Goal: Communication & Community: Answer question/provide support

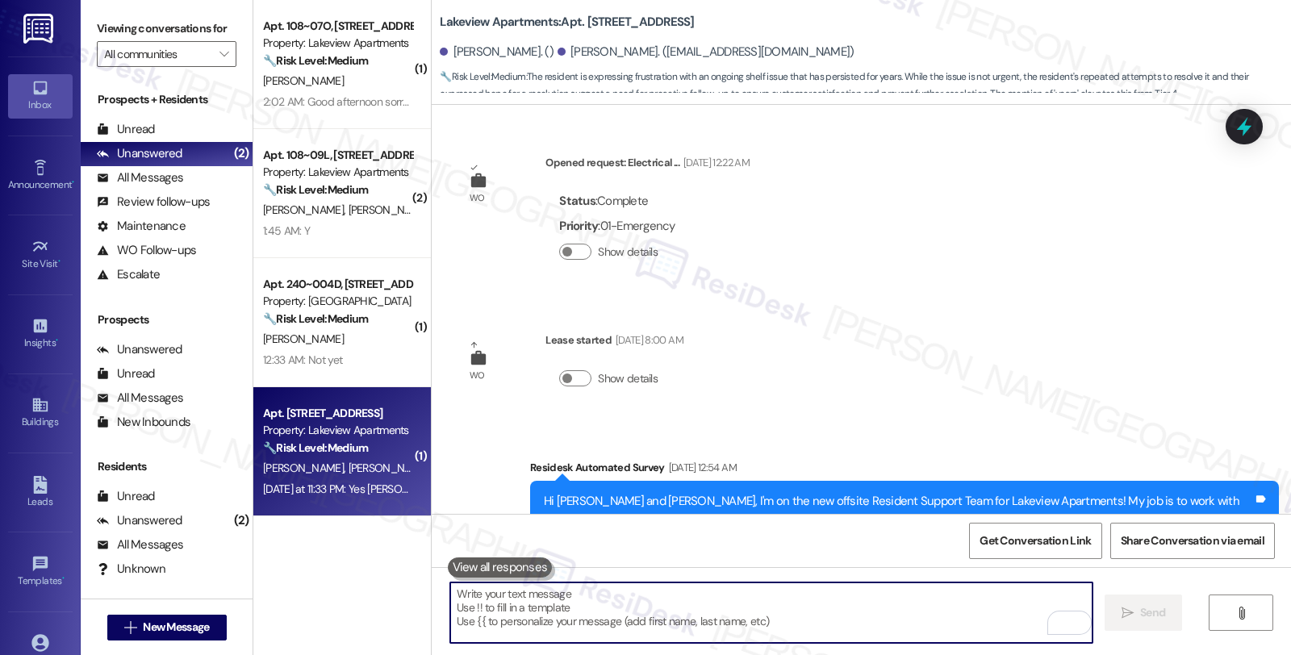
scroll to position [4144, 0]
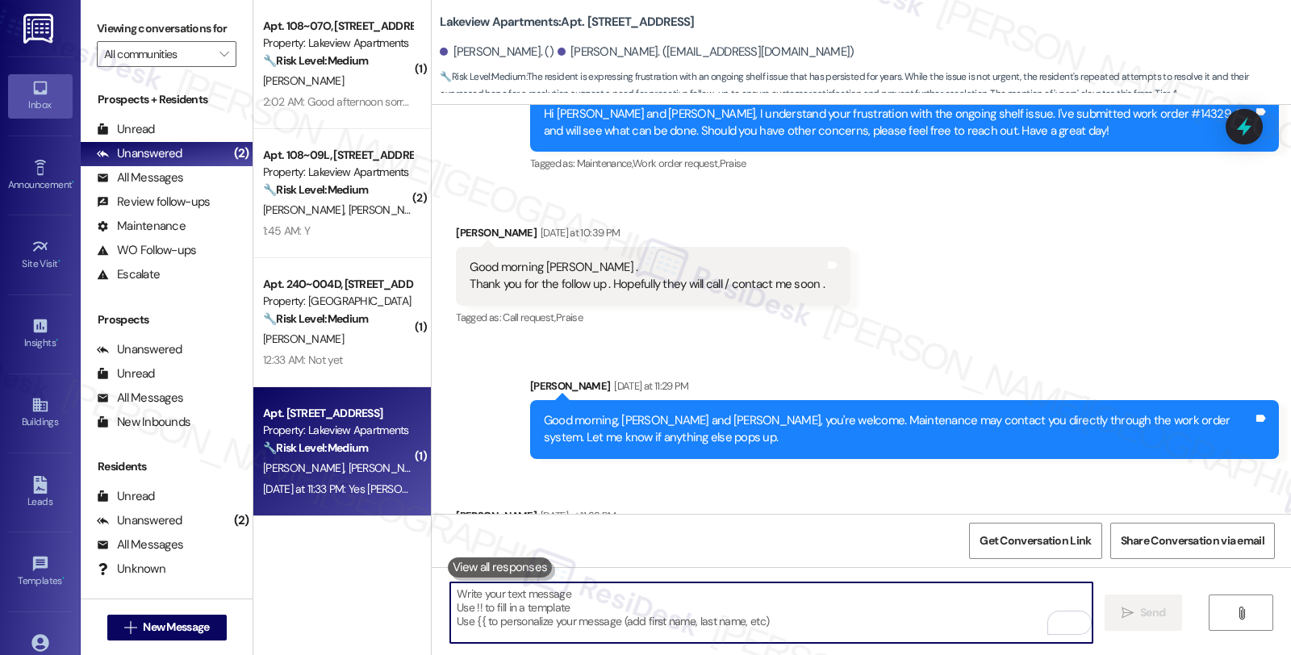
click at [688, 614] on textarea "To enrich screen reader interactions, please activate Accessibility in Grammarl…" at bounding box center [771, 612] width 642 height 61
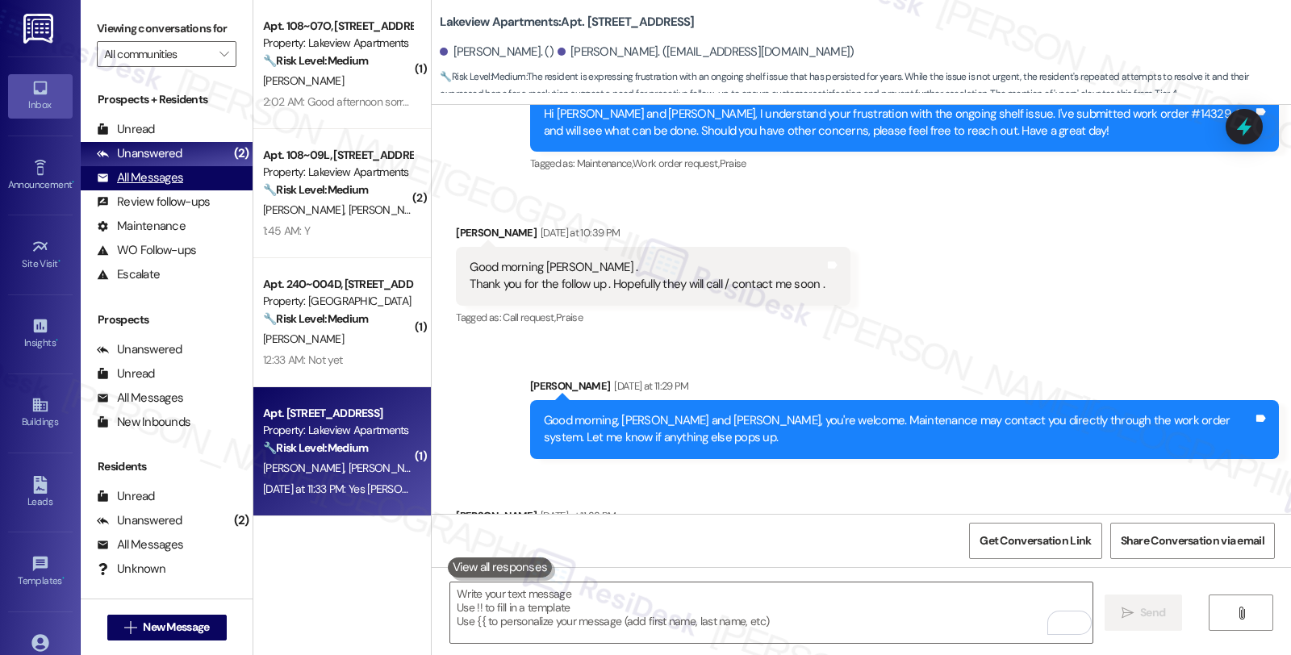
click at [173, 186] on div "All Messages" at bounding box center [140, 177] width 86 height 17
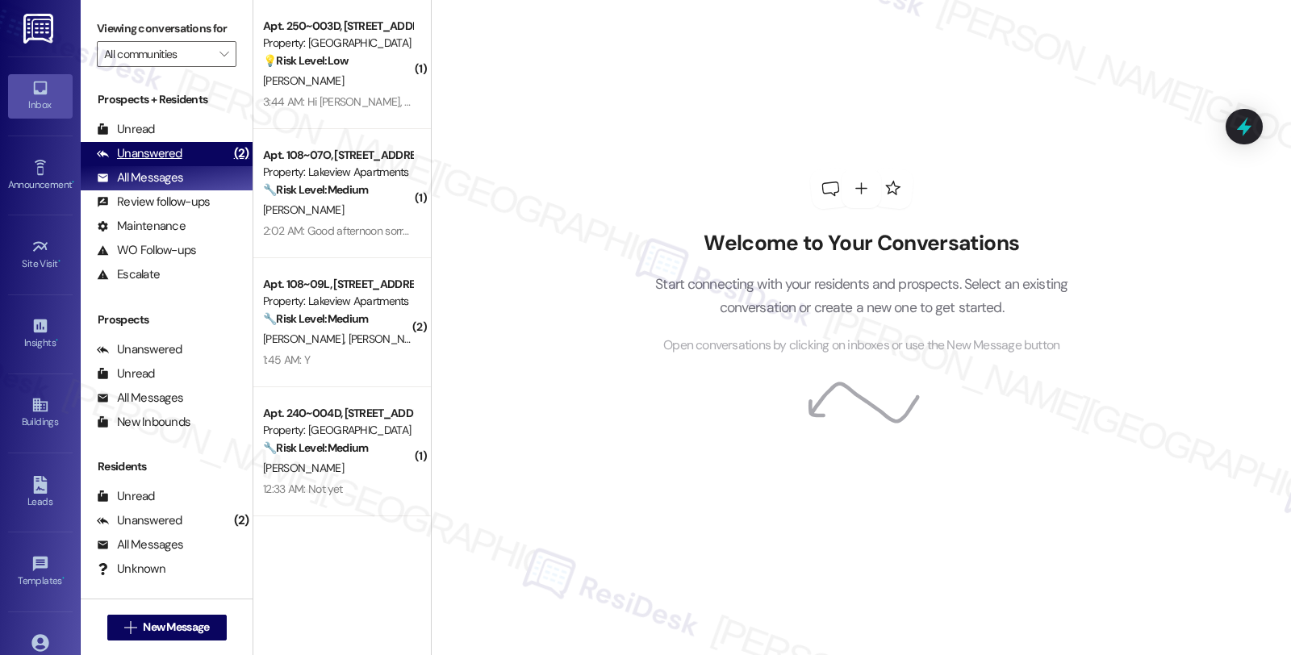
click at [160, 162] on div "Unanswered" at bounding box center [140, 153] width 86 height 17
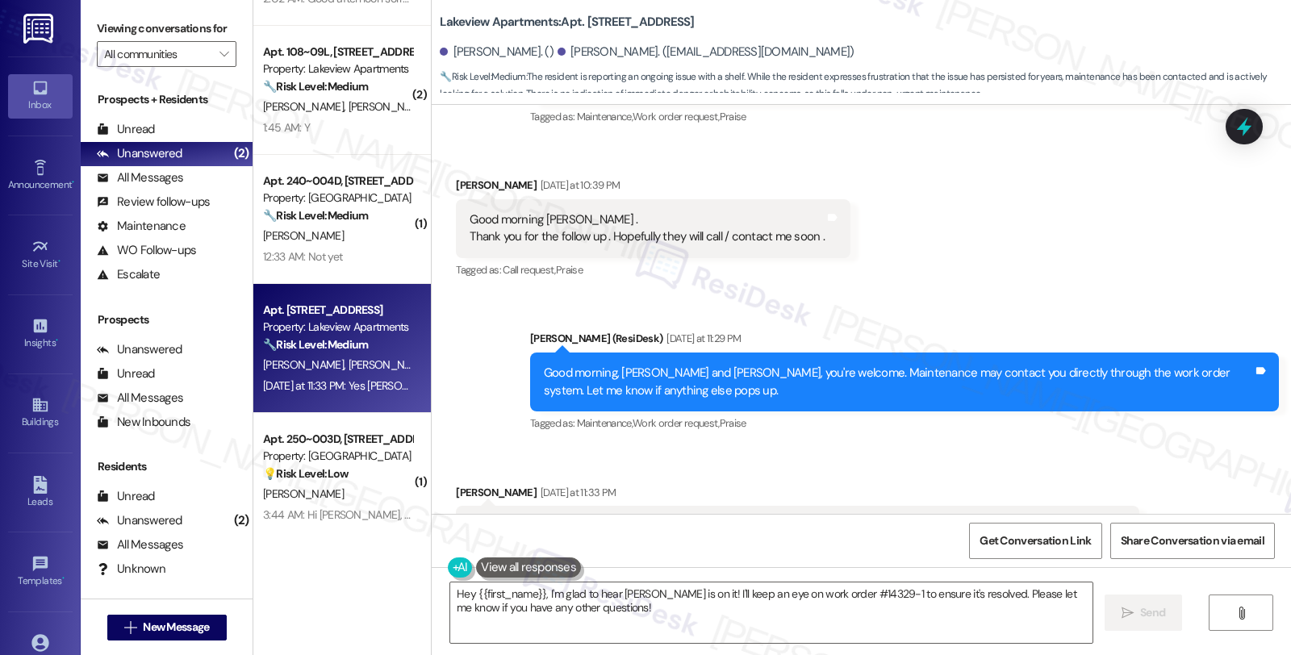
scroll to position [105, 0]
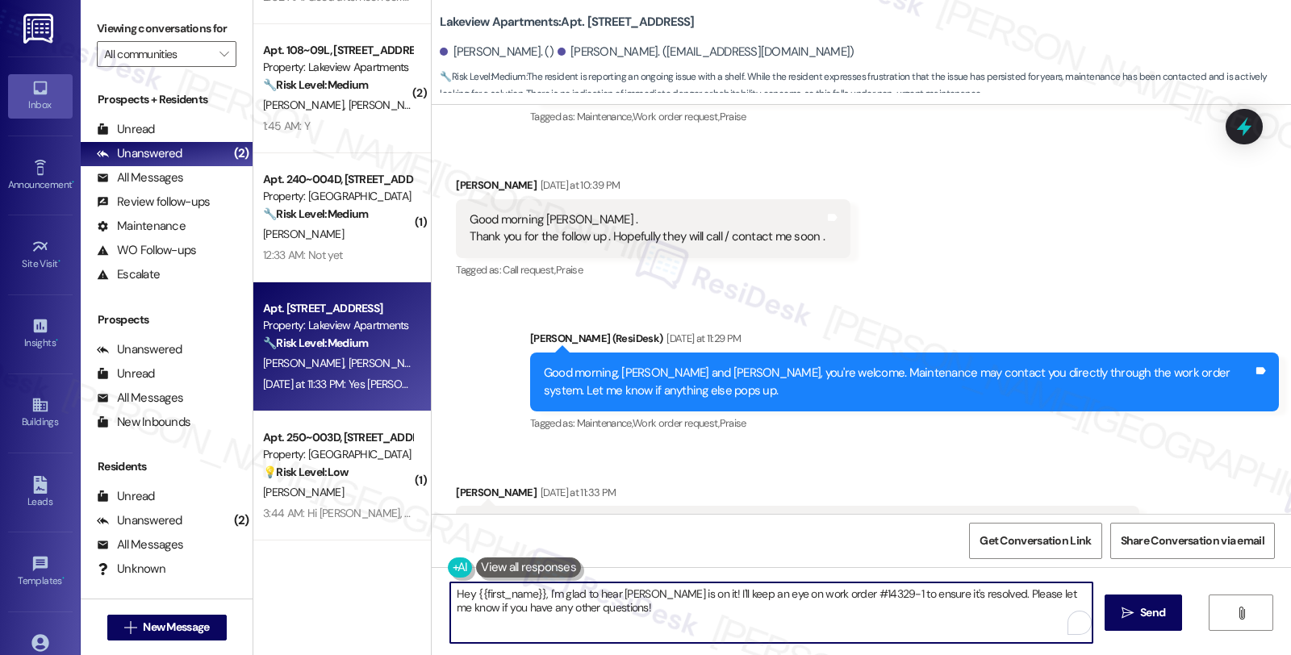
drag, startPoint x: 504, startPoint y: 591, endPoint x: 401, endPoint y: 591, distance: 103.3
click at [401, 591] on div "( 1 ) Apt. 108~07O, [STREET_ADDRESS] Property: Lakeview Apartments 🔧 Risk Level…" at bounding box center [772, 327] width 1038 height 655
drag, startPoint x: 573, startPoint y: 594, endPoint x: 855, endPoint y: 598, distance: 282.4
click at [855, 598] on textarea "I'm glad to hear [PERSON_NAME] is on it! I'll keep an eye on work order #14329-…" at bounding box center [771, 612] width 642 height 61
click at [857, 595] on textarea "I'm glad to hear [PERSON_NAME] is on it! Please let me know if you have any oth…" at bounding box center [771, 612] width 642 height 61
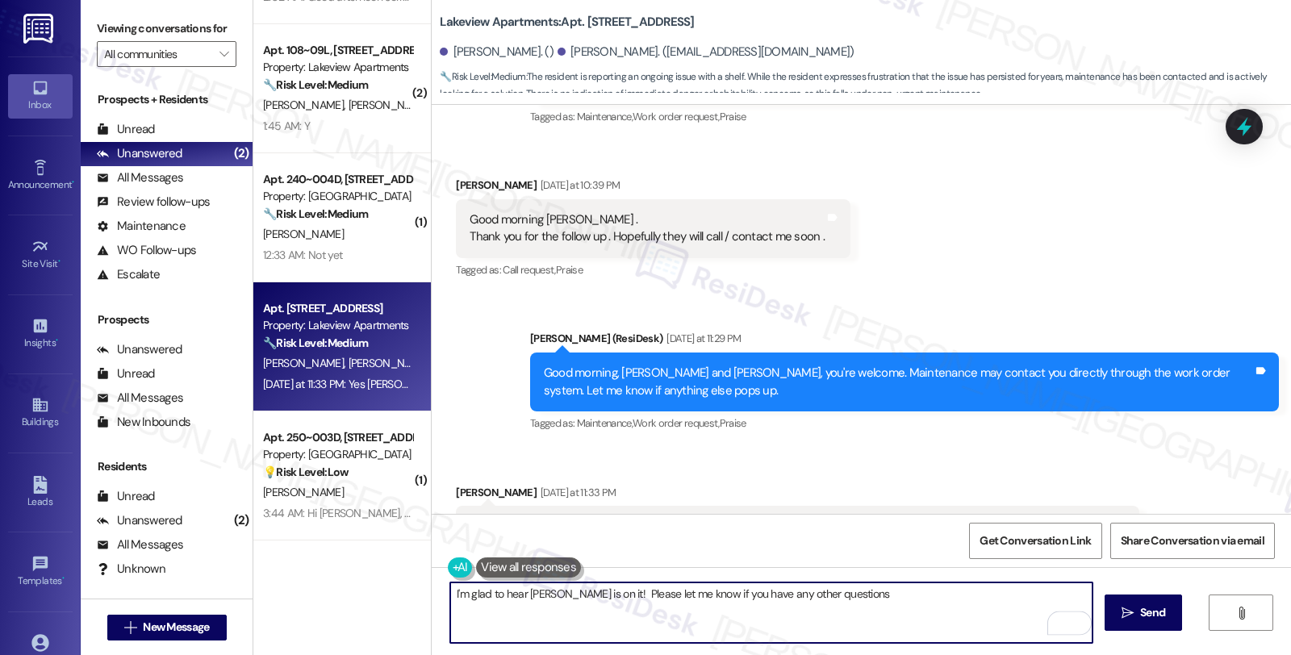
type textarea "I'm glad to hear [PERSON_NAME] is on it! Please let me know if you have any oth…"
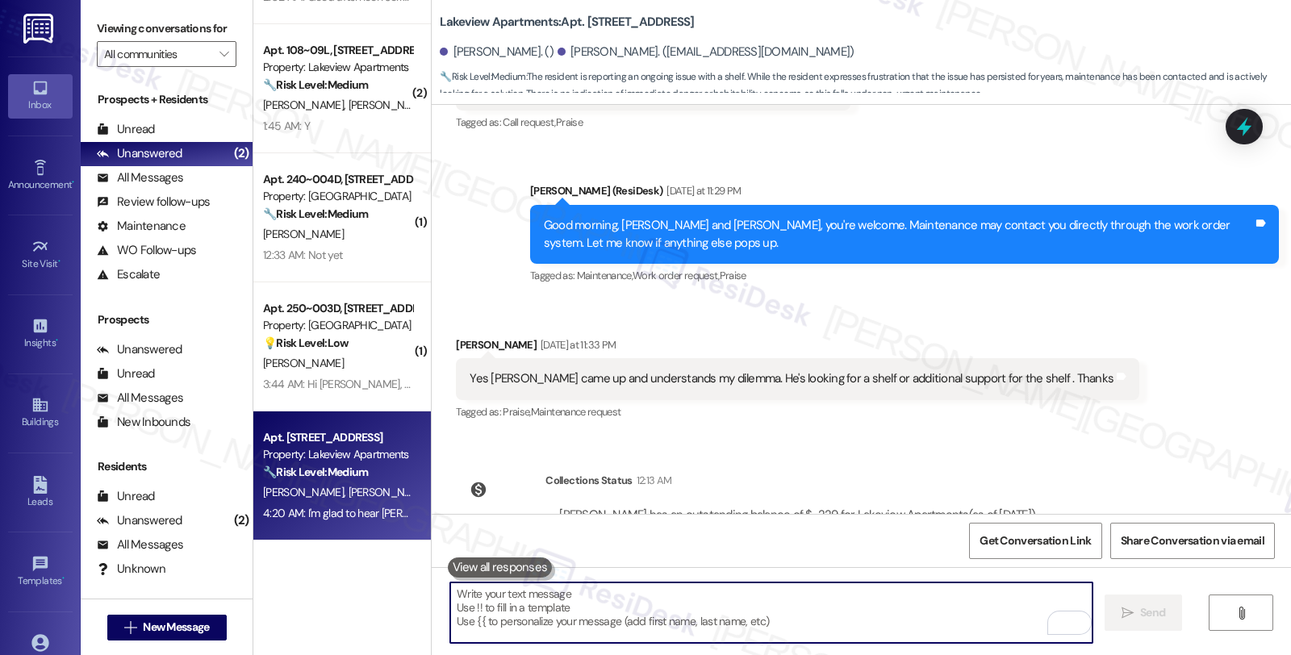
scroll to position [4304, 0]
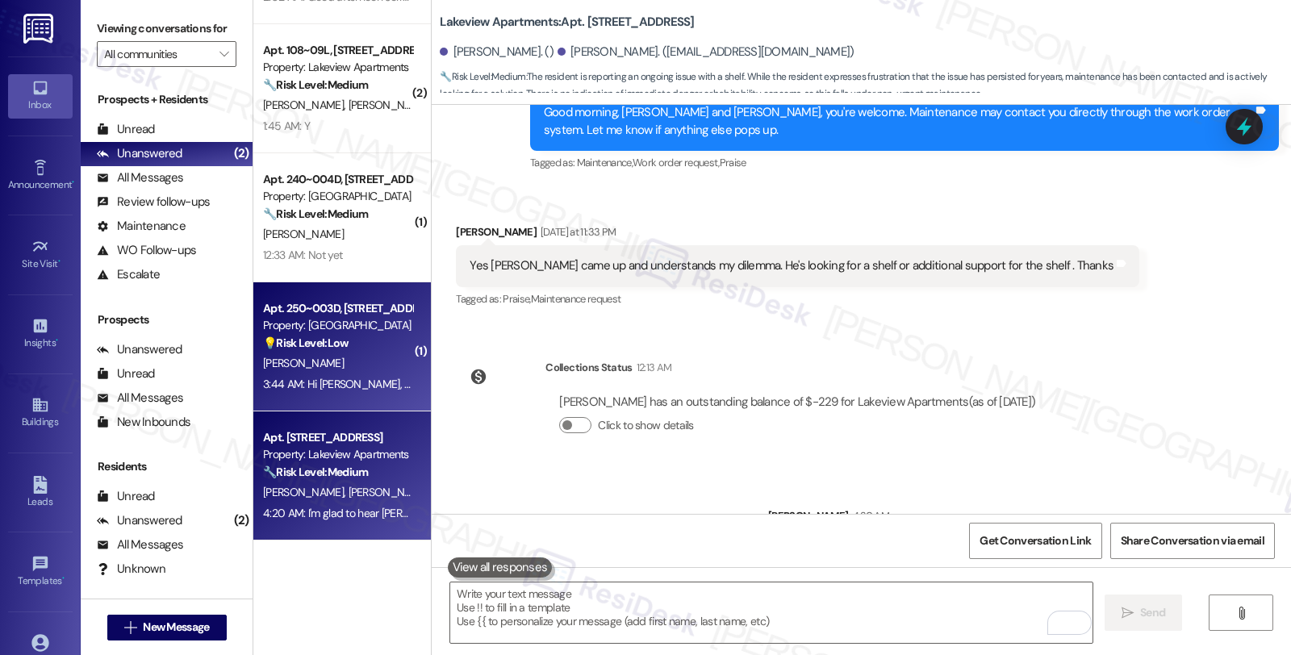
click at [347, 363] on div "[PERSON_NAME]" at bounding box center [337, 363] width 152 height 20
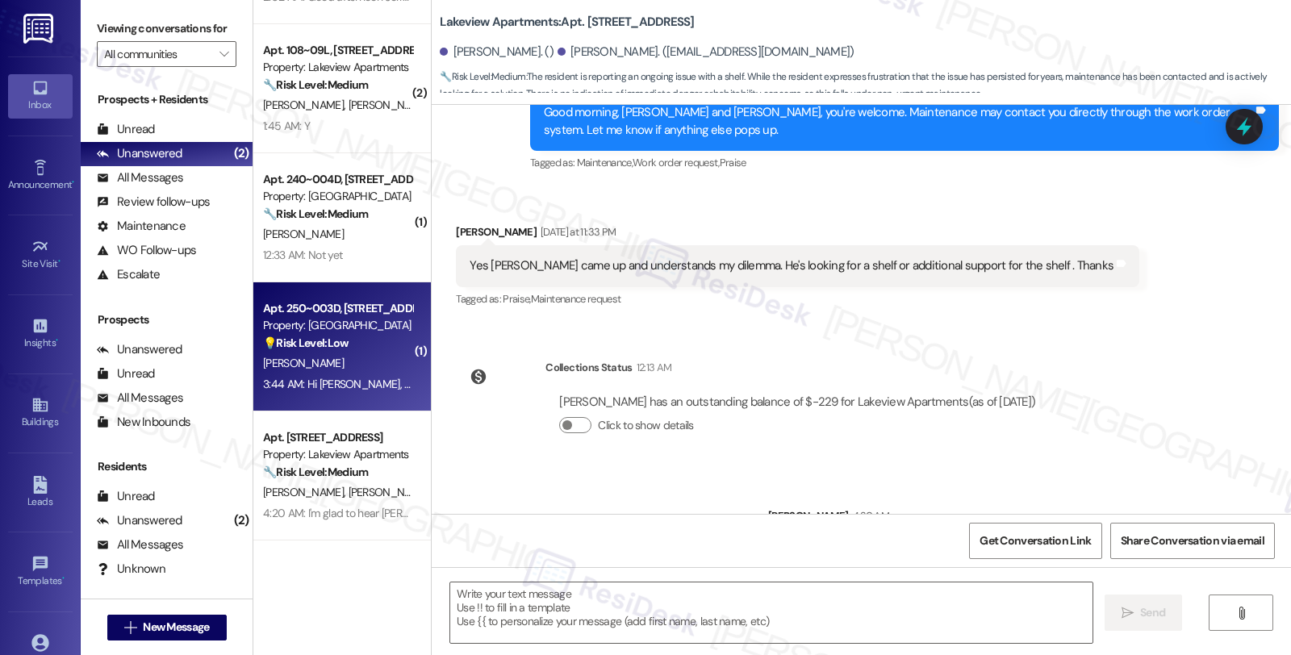
type textarea "Fetching suggested responses. Please feel free to read through the conversation…"
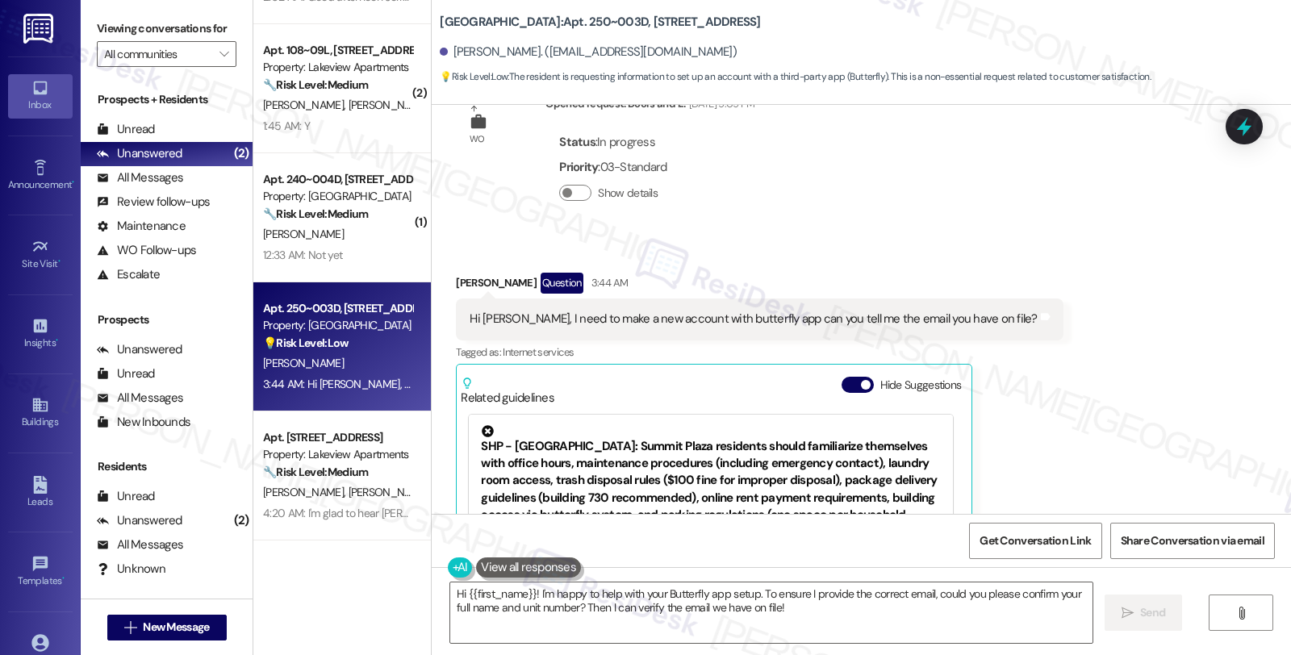
scroll to position [4648, 0]
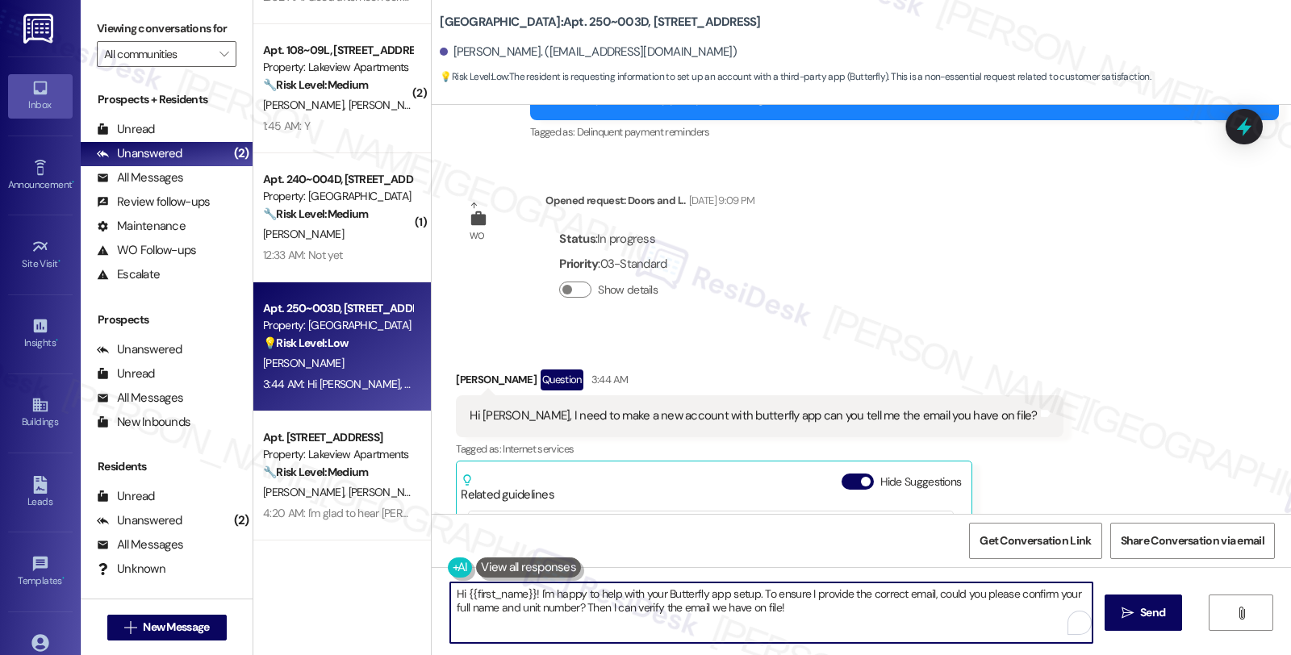
drag, startPoint x: 461, startPoint y: 594, endPoint x: 526, endPoint y: 594, distance: 65.3
click at [526, 594] on textarea "Hi {{first_name}}! I'm happy to help with your Butterfly app setup. To ensure I…" at bounding box center [771, 612] width 642 height 61
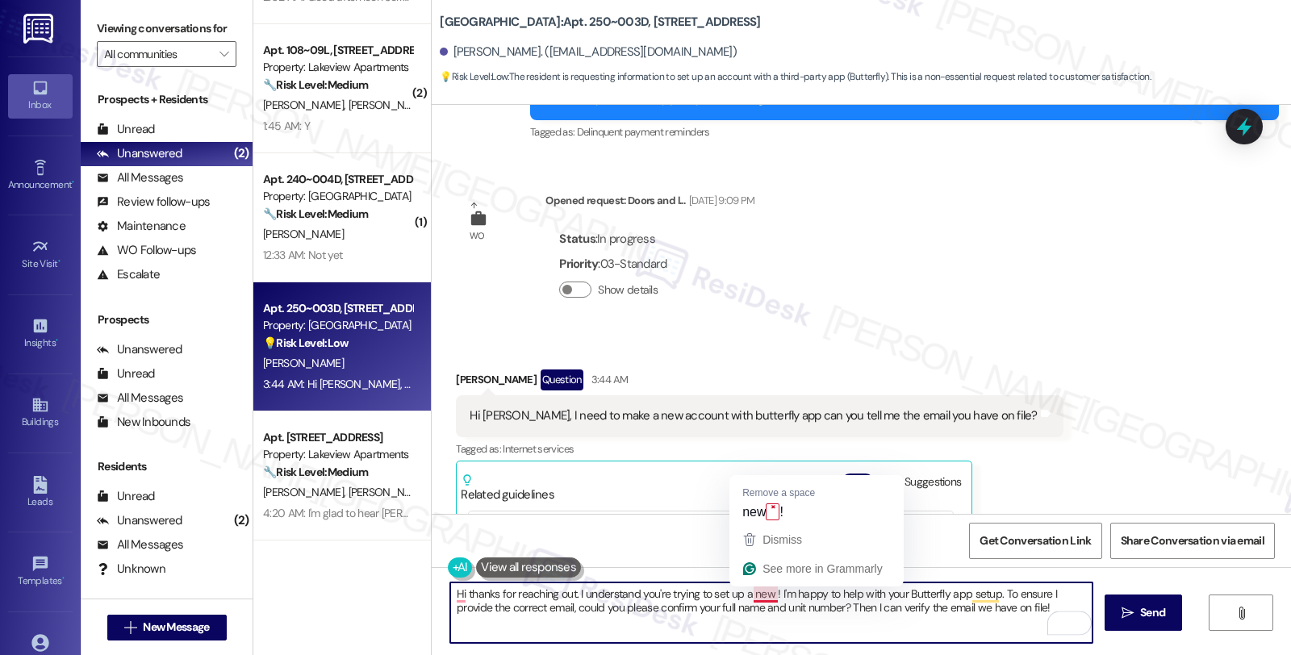
click at [765, 595] on textarea "Hi thanks for reaching out. I understand you're trying to set up a new ! I'm ha…" at bounding box center [771, 612] width 642 height 61
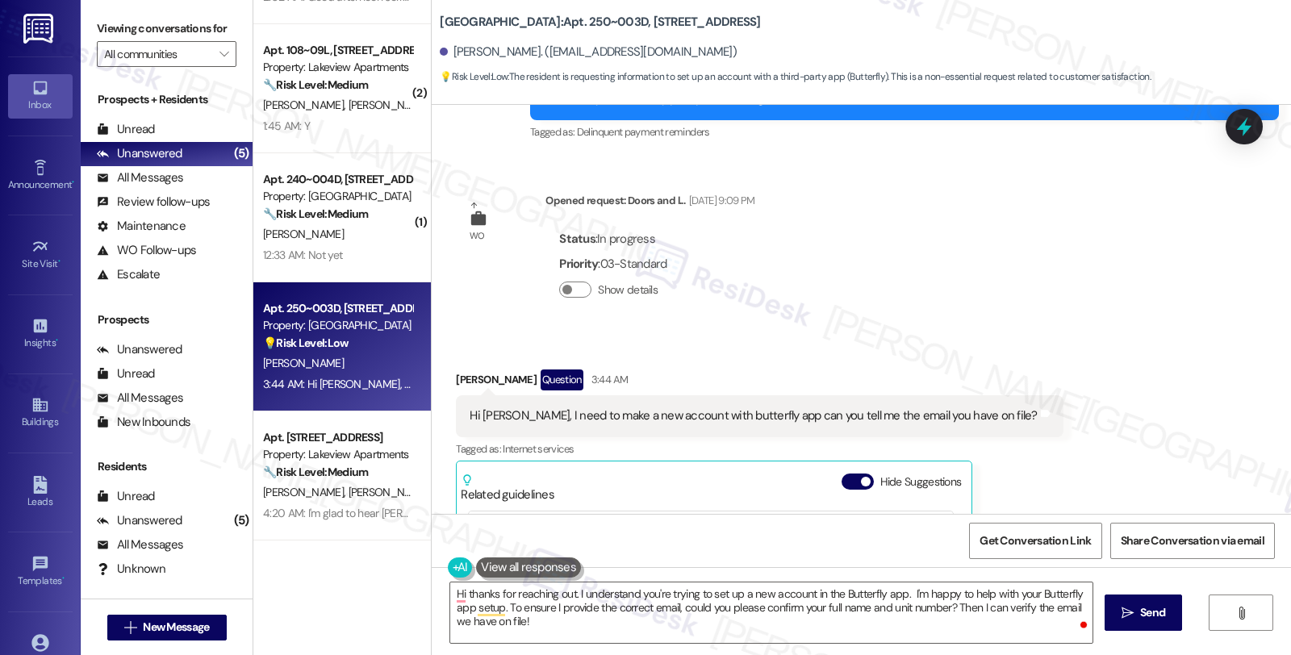
drag, startPoint x: 1165, startPoint y: 351, endPoint x: 1077, endPoint y: 367, distance: 89.4
click at [1165, 351] on div "Received via SMS [PERSON_NAME] Question 3:44 AM Hi [PERSON_NAME], I need to mak…" at bounding box center [861, 557] width 859 height 449
click at [691, 416] on div "Hi [PERSON_NAME], I need to make a new account with butterfly app can you tell …" at bounding box center [753, 415] width 567 height 17
copy div "u"
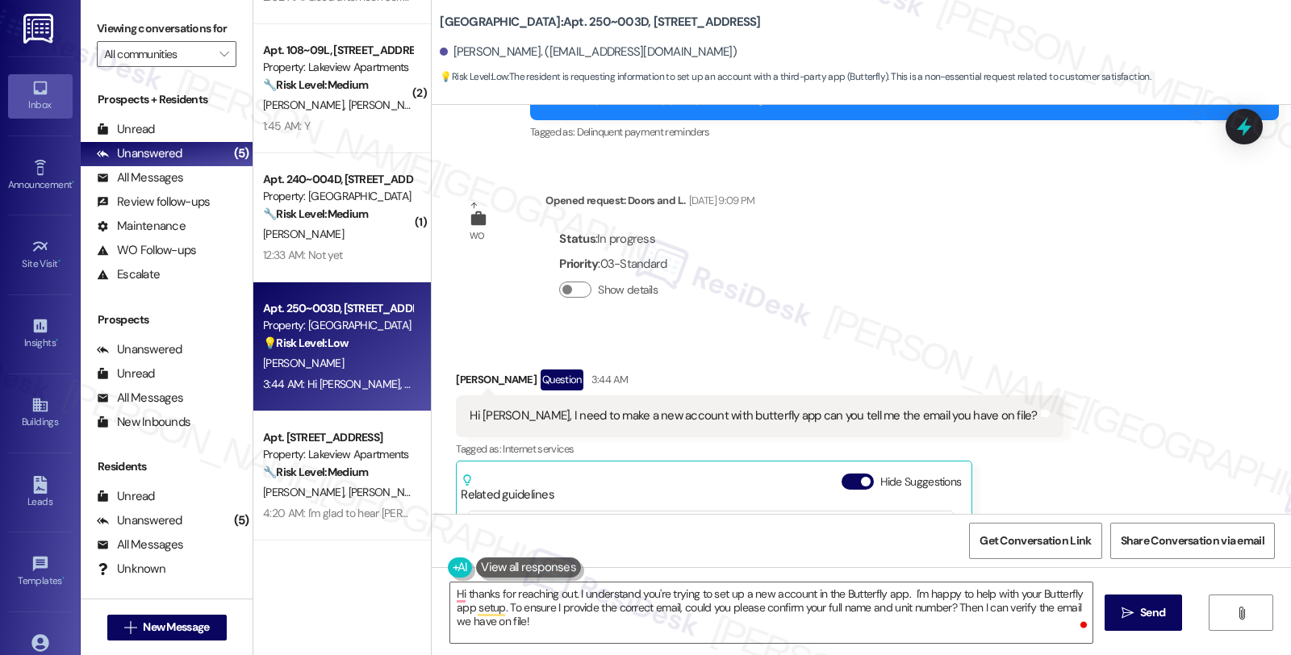
click at [714, 412] on div "Hi [PERSON_NAME], I need to make a new account with butterfly app can you tell …" at bounding box center [753, 415] width 567 height 17
copy div "butterfly"
click at [1070, 315] on div "WO Opened request: Doors and l... [DATE] 12:09 AM Status : Complete Priority : …" at bounding box center [861, 309] width 859 height 409
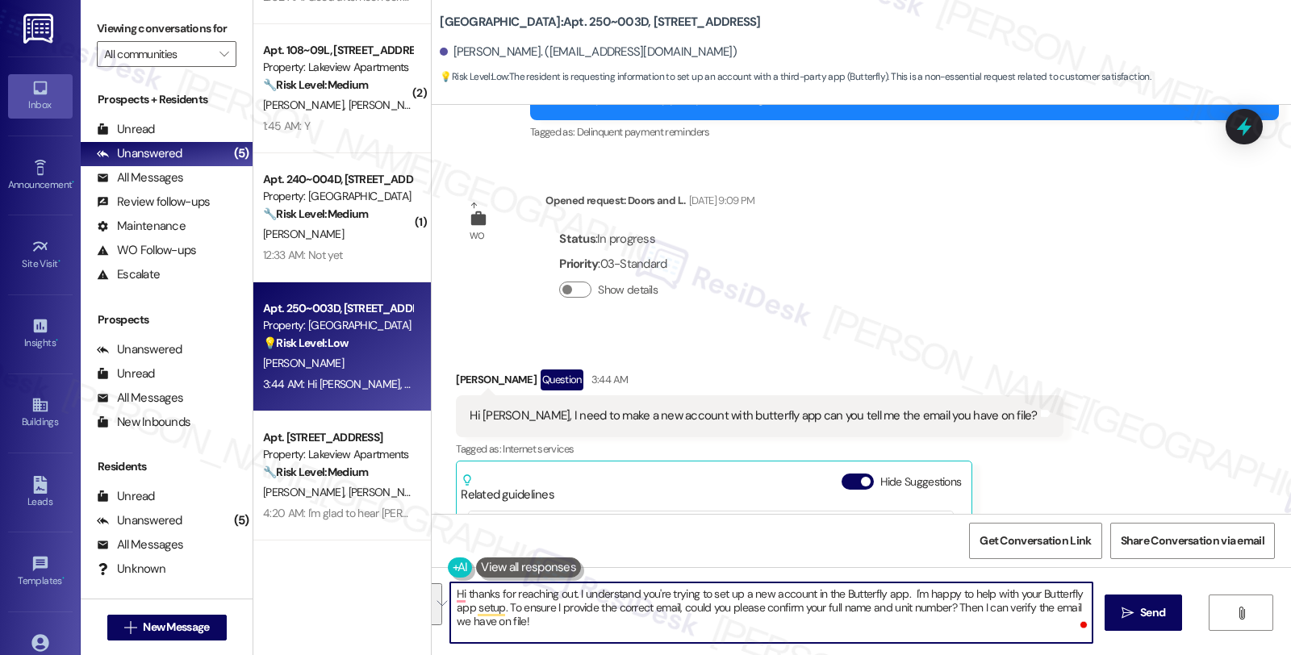
drag, startPoint x: 901, startPoint y: 595, endPoint x: 912, endPoint y: 627, distance: 33.4
click at [912, 627] on textarea "Hi thanks for reaching out. I understand you're trying to set up a new account …" at bounding box center [771, 612] width 642 height 61
click at [982, 605] on textarea "Hi thanks for reaching out. I understand you're trying to set up a new account …" at bounding box center [771, 612] width 642 height 61
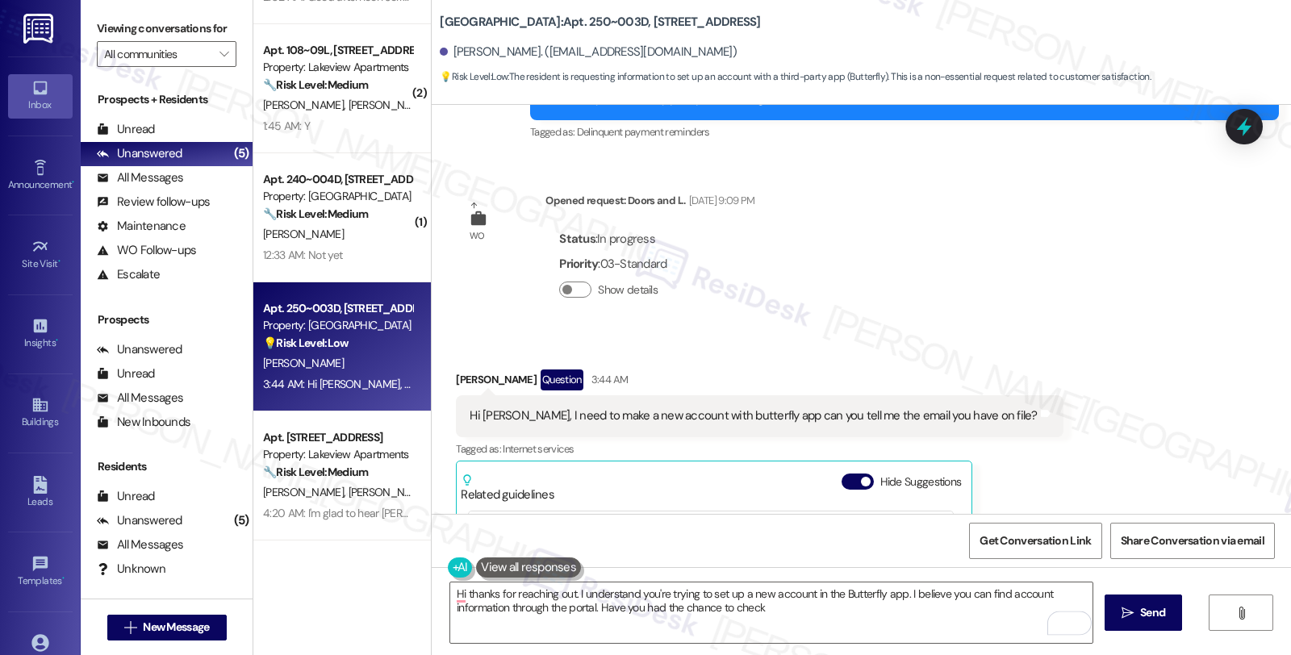
click at [458, 379] on div "[PERSON_NAME] Question 3:44 AM" at bounding box center [759, 383] width 607 height 26
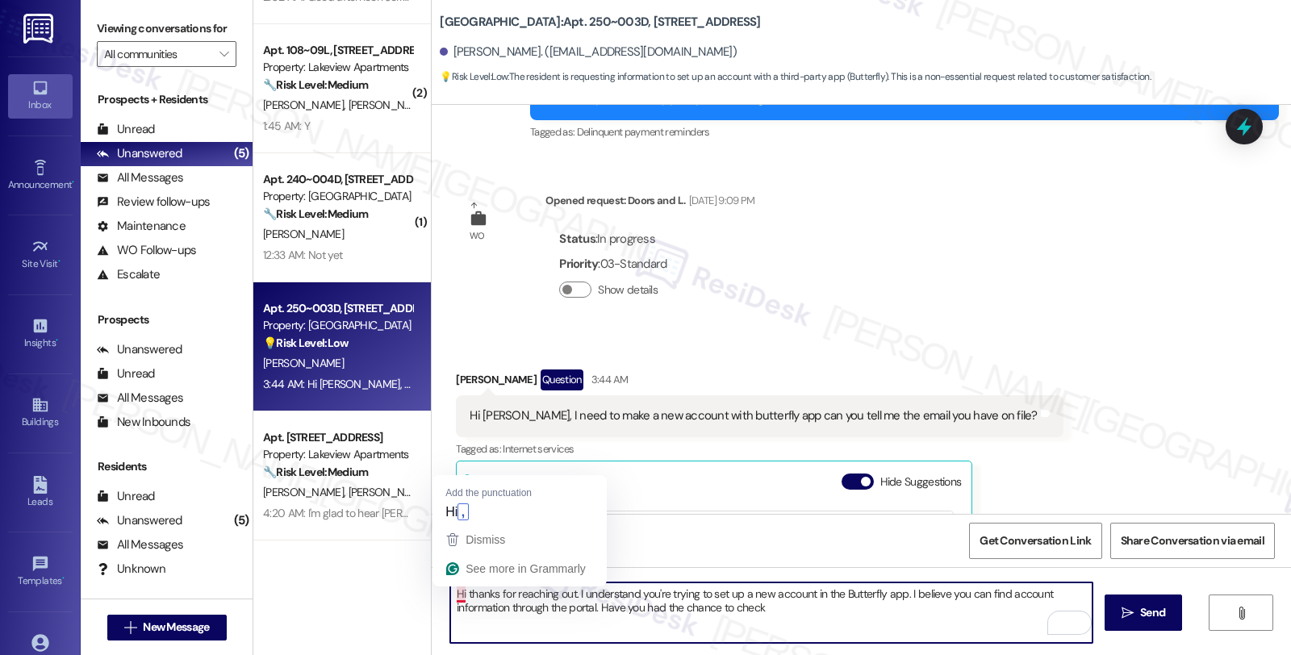
click at [453, 592] on textarea "Hi thanks for reaching out. I understand you're trying to set up a new account …" at bounding box center [771, 612] width 642 height 61
paste textarea "[PERSON_NAME]"
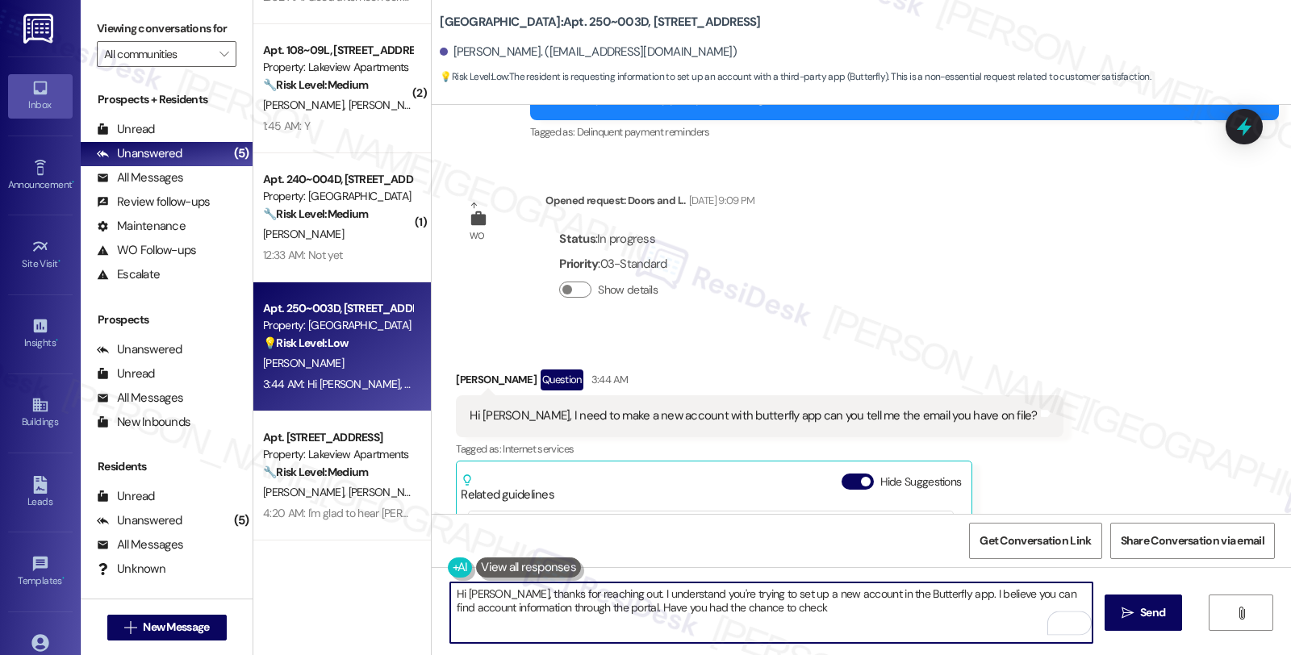
click at [813, 615] on textarea "Hi [PERSON_NAME], thanks for reaching out. I understand you're trying to set up…" at bounding box center [771, 612] width 642 height 61
type textarea "Hi [PERSON_NAME], thanks for reaching out. I understand you're trying to set up…"
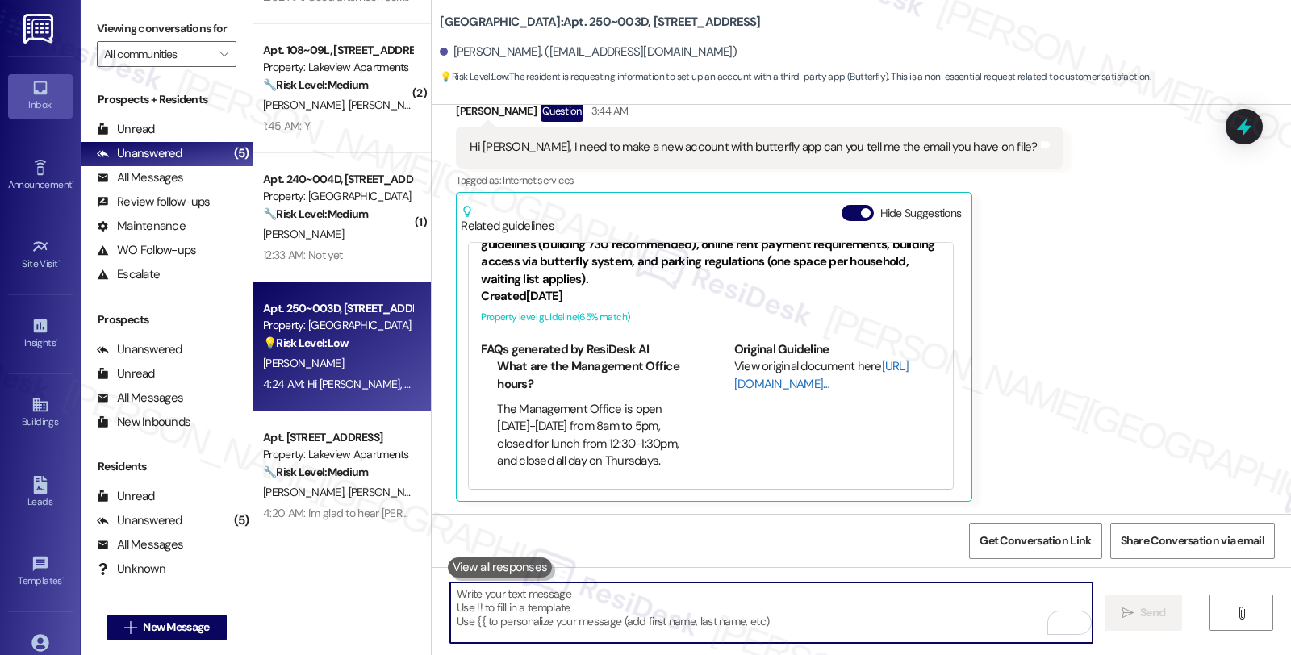
scroll to position [83, 0]
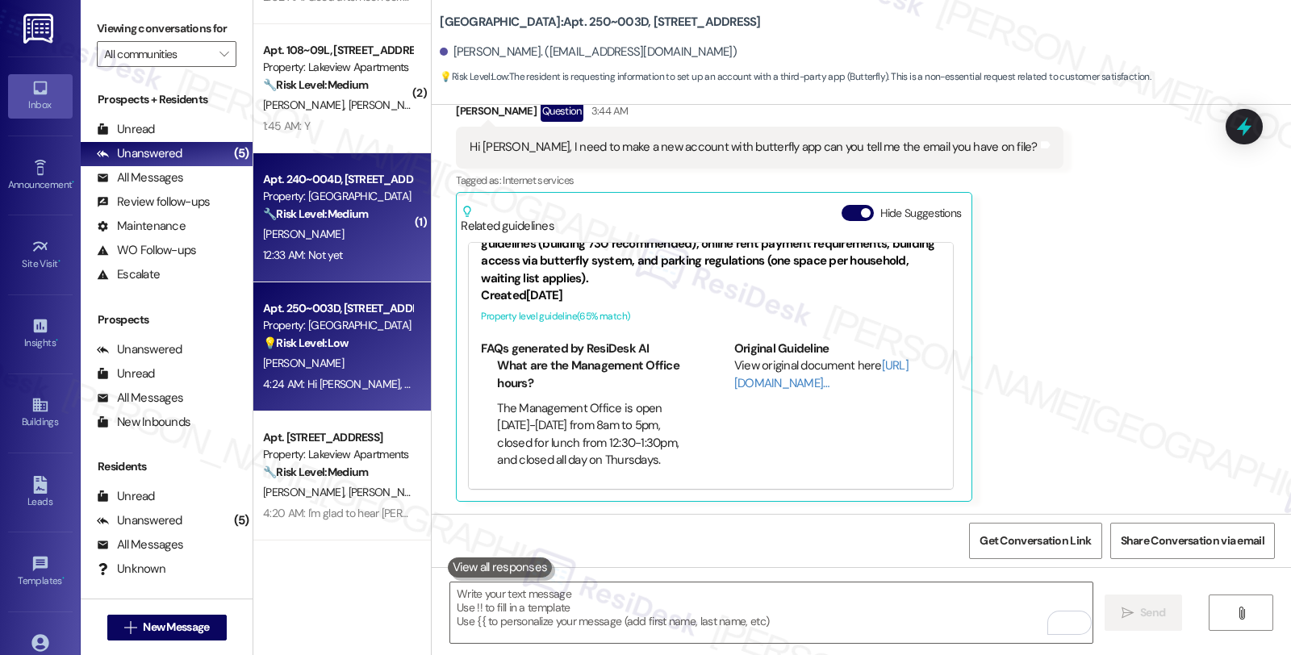
click at [336, 227] on div "[PERSON_NAME]" at bounding box center [337, 234] width 152 height 20
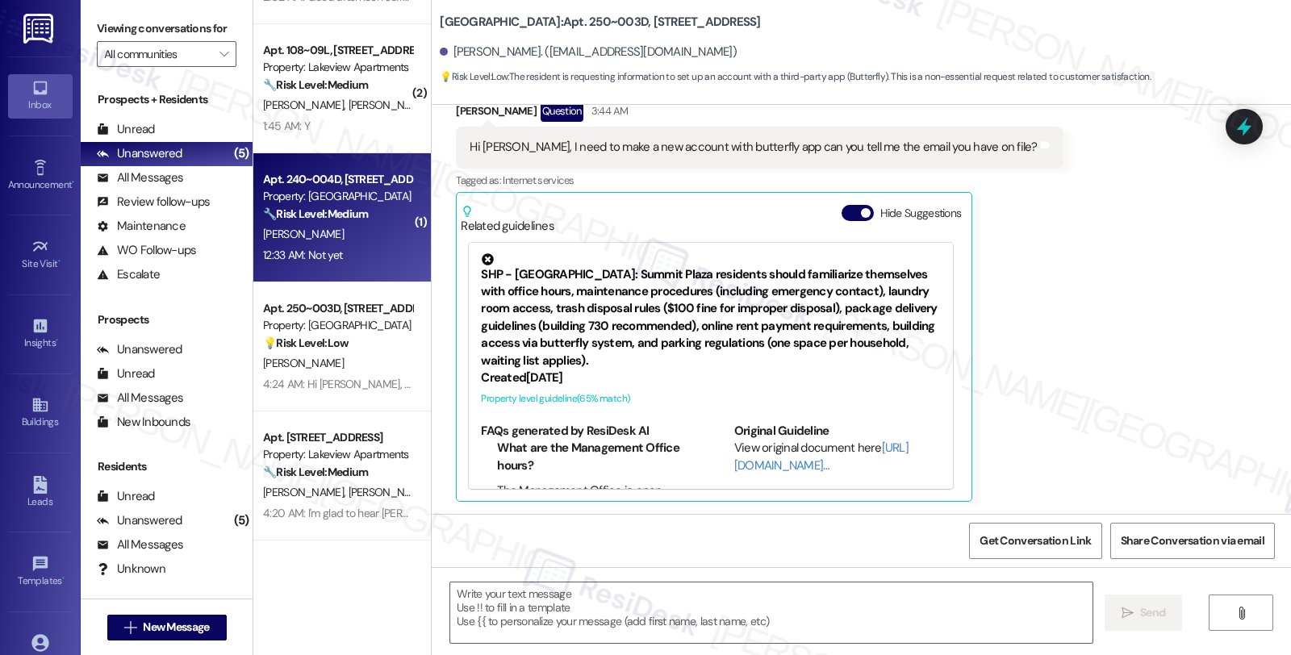
type textarea "Fetching suggested responses. Please feel free to read through the conversation…"
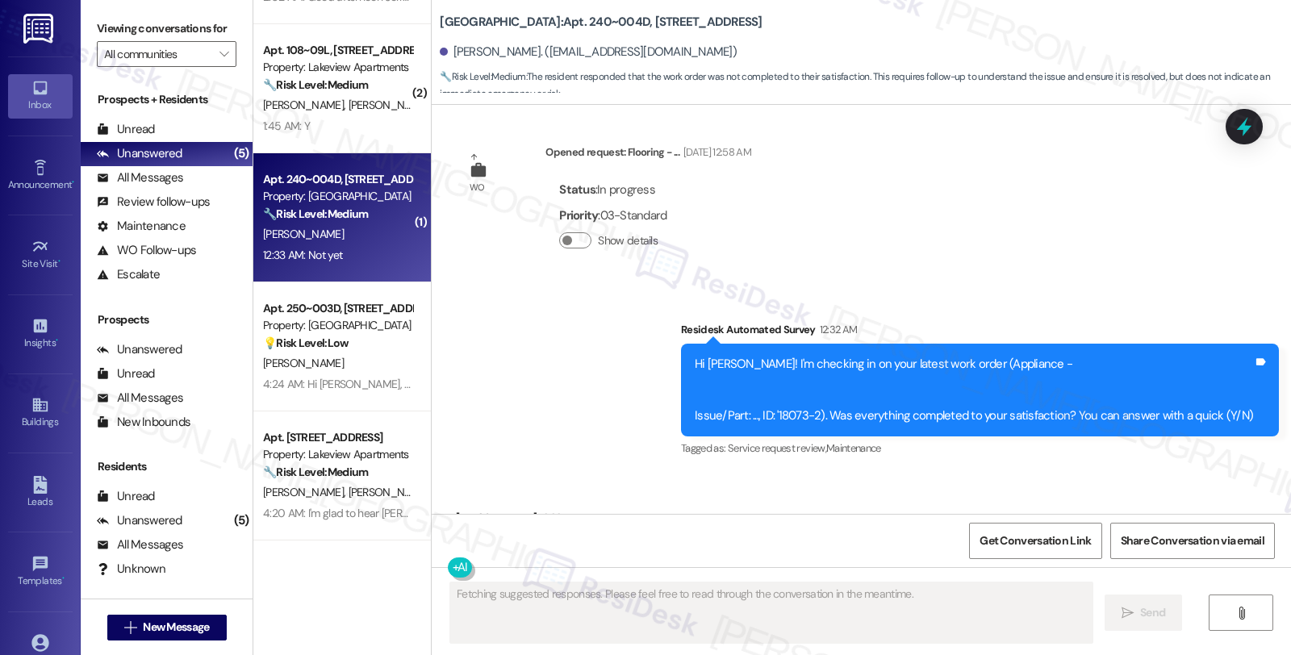
scroll to position [1672, 0]
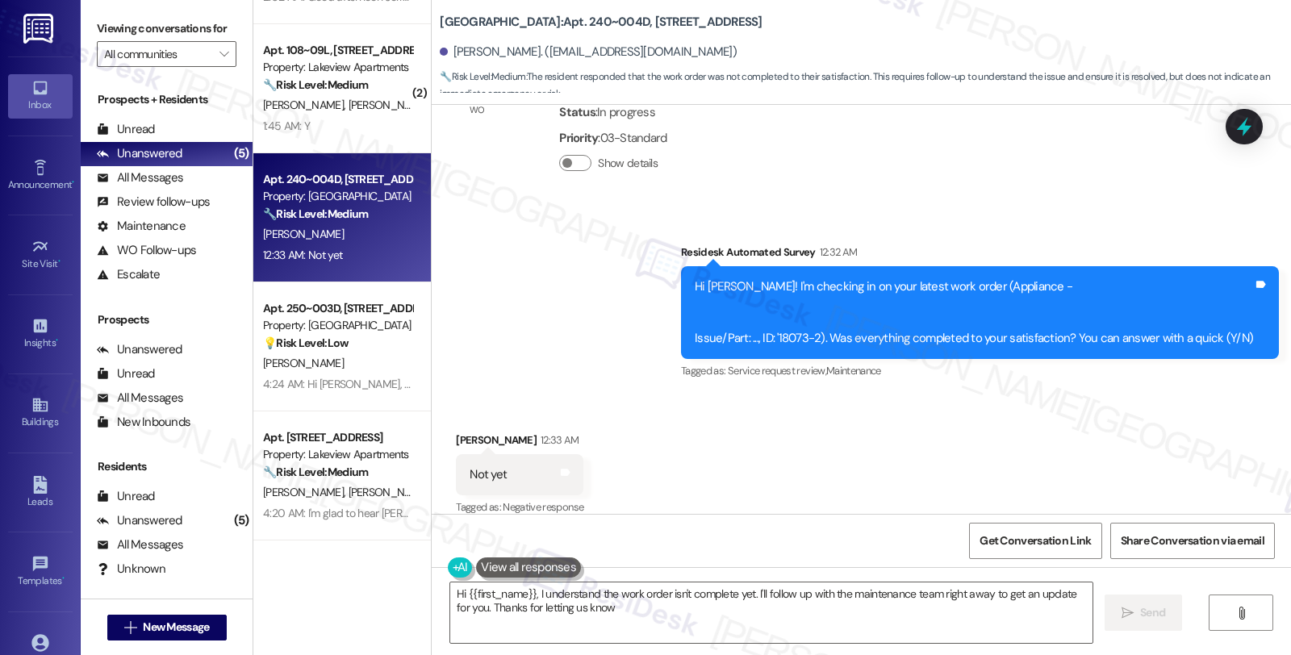
type textarea "Hi {{first_name}}, I understand the work order isn't complete yet. I'll follow …"
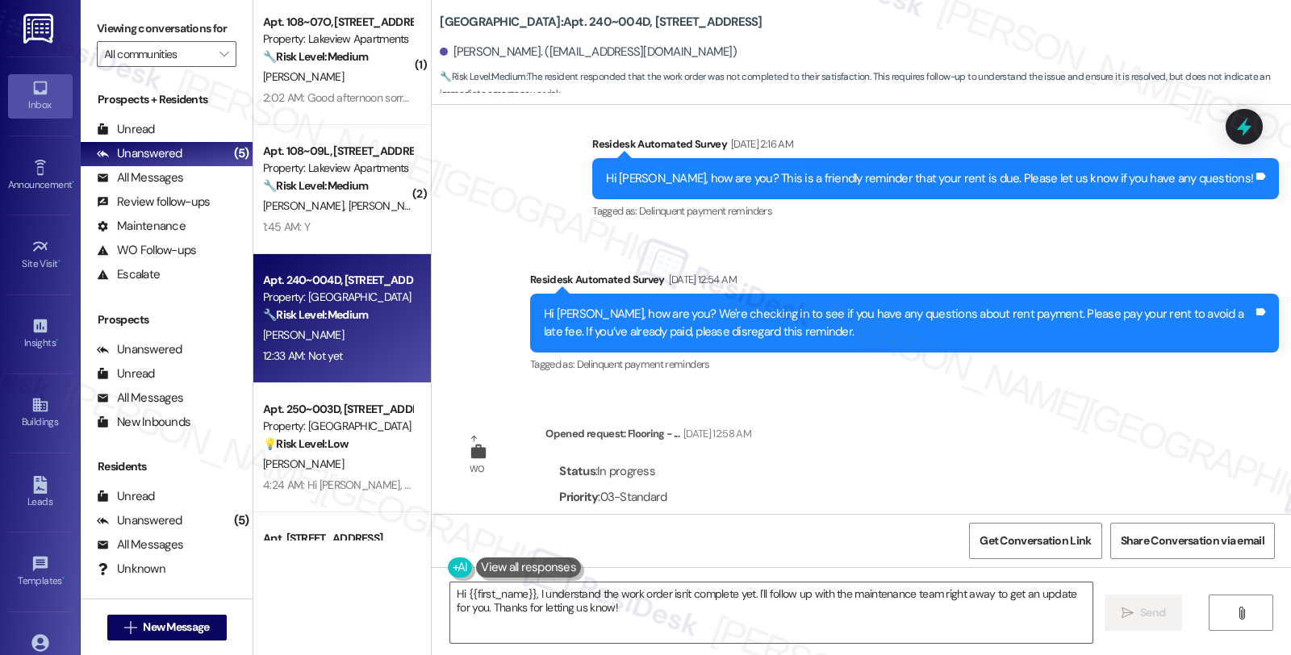
scroll to position [0, 0]
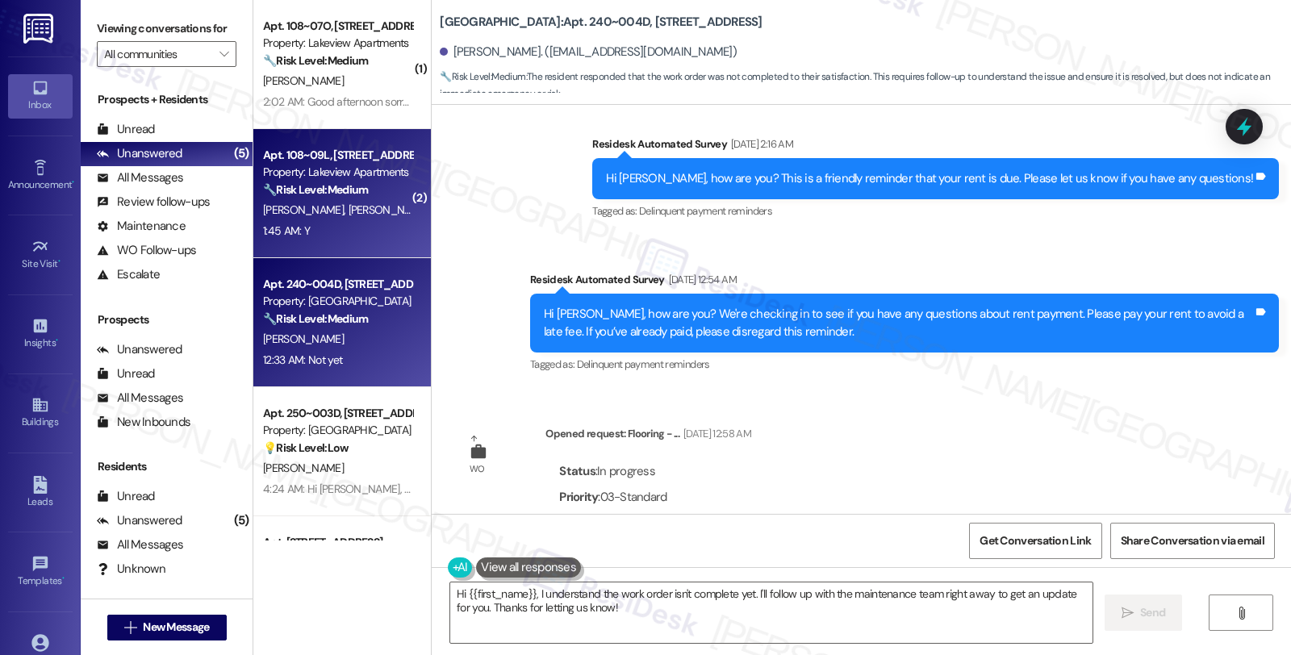
click at [367, 226] on div "1:45 AM: Y 1:45 AM: Y" at bounding box center [337, 231] width 152 height 20
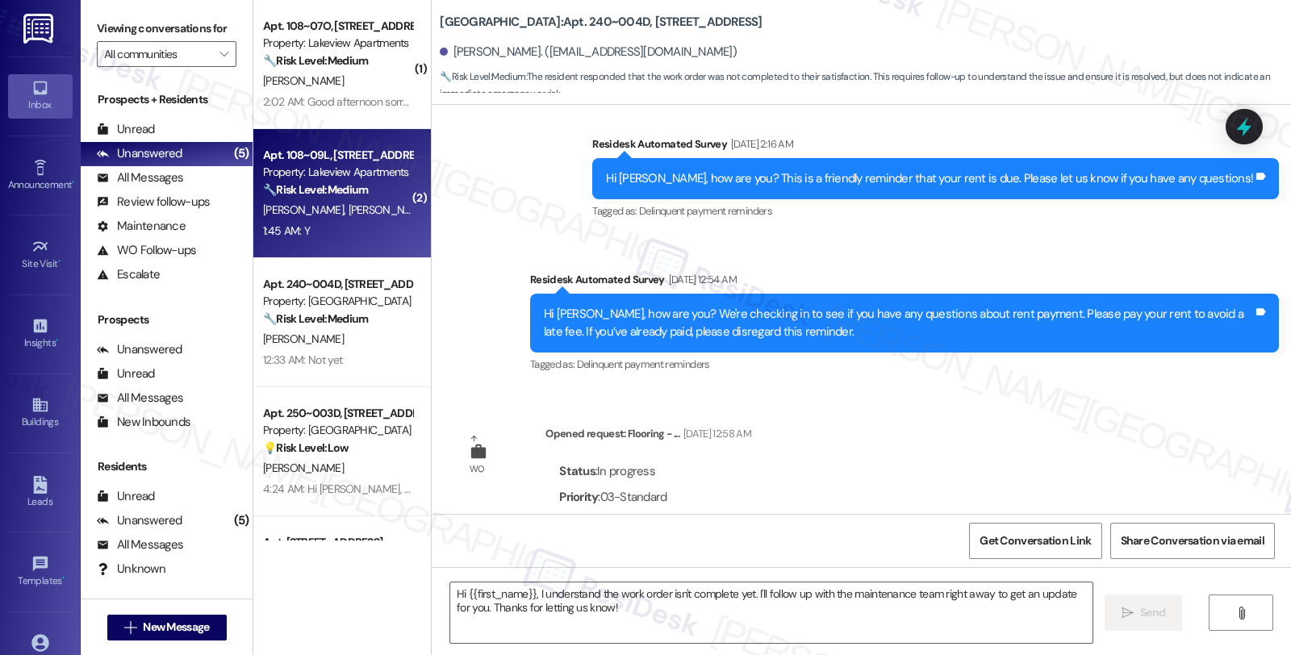
type textarea "Fetching suggested responses. Please feel free to read through the conversation…"
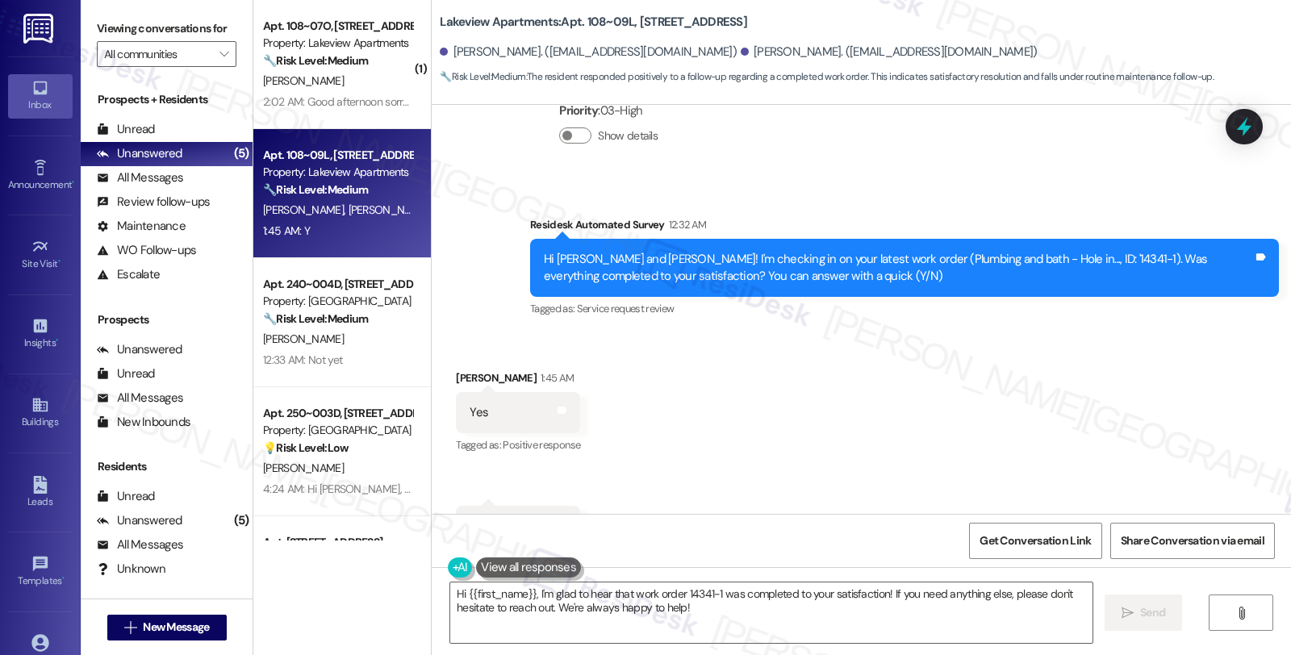
scroll to position [1699, 0]
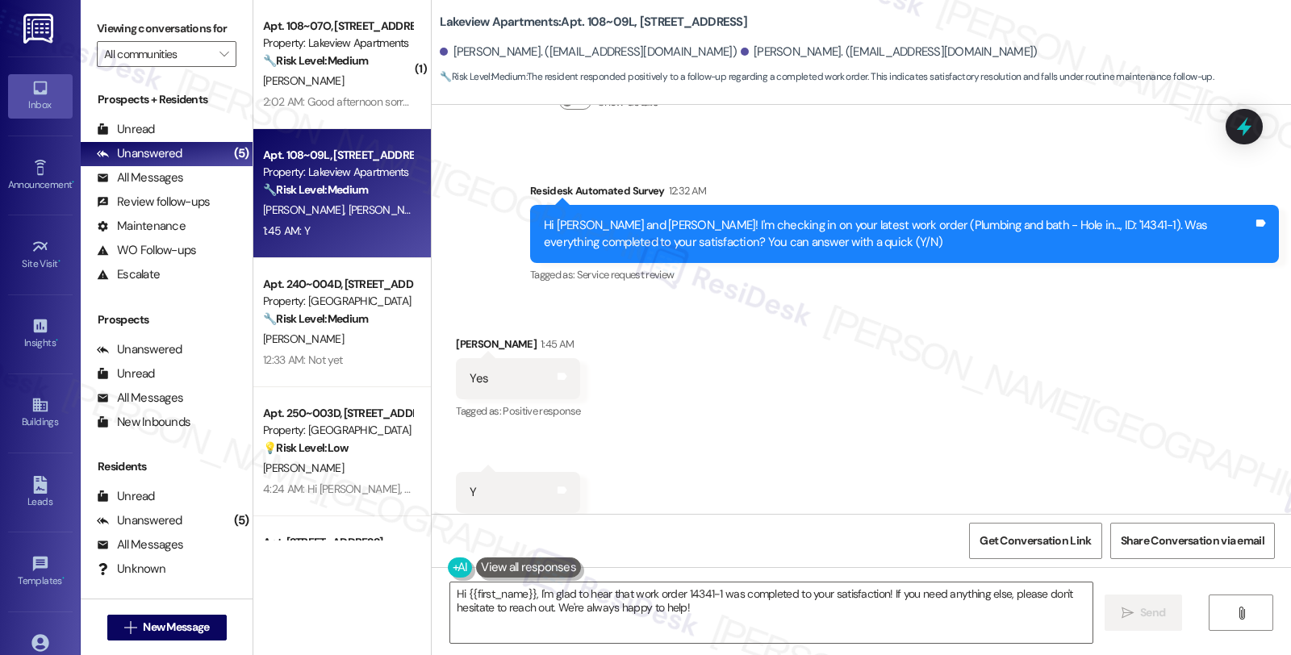
click at [466, 358] on div "Yes Tags and notes" at bounding box center [518, 378] width 124 height 41
click at [466, 336] on div "[PERSON_NAME] 1:45 AM" at bounding box center [518, 347] width 124 height 23
copy div "[PERSON_NAME]"
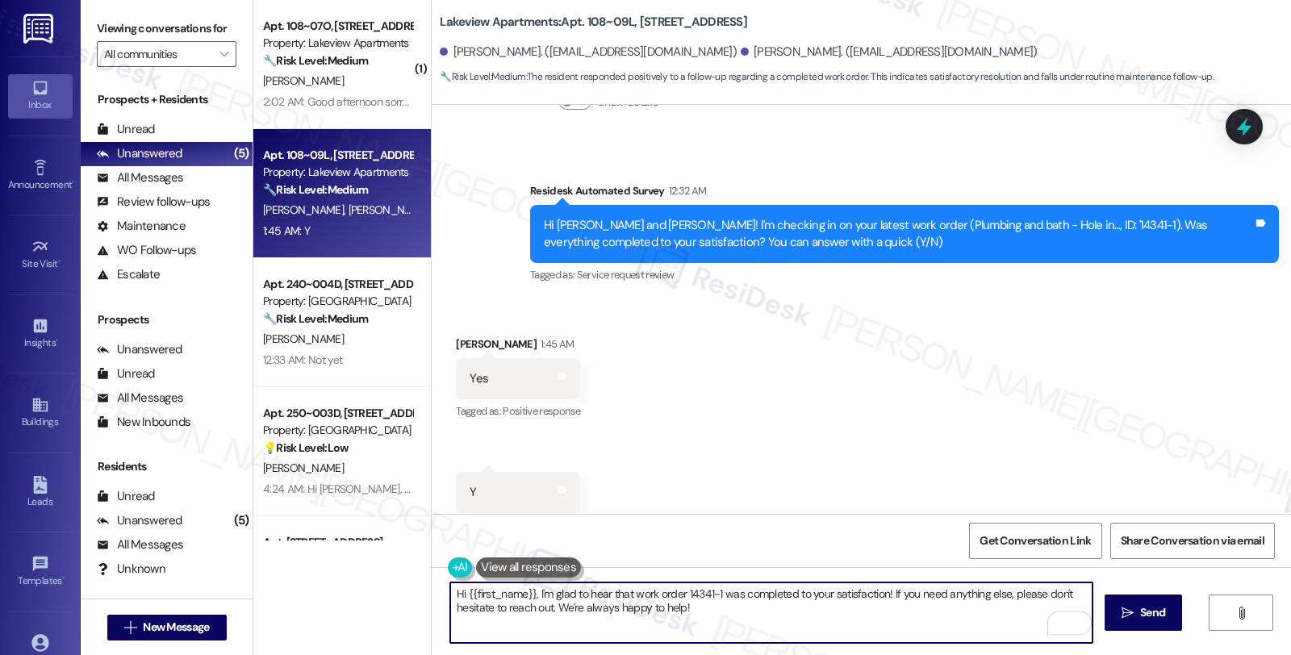
drag, startPoint x: 457, startPoint y: 592, endPoint x: 524, endPoint y: 595, distance: 67.0
click at [524, 595] on textarea "Hi {{first_name}}, I'm glad to hear that work order 14341-1 was completed to yo…" at bounding box center [771, 612] width 642 height 61
paste textarea "[PERSON_NAME]"
click at [879, 624] on textarea "Hi [PERSON_NAME], I'm glad to hear that work order 14341-1 was completed to you…" at bounding box center [771, 612] width 642 height 61
drag, startPoint x: 849, startPoint y: 594, endPoint x: 884, endPoint y: 622, distance: 45.4
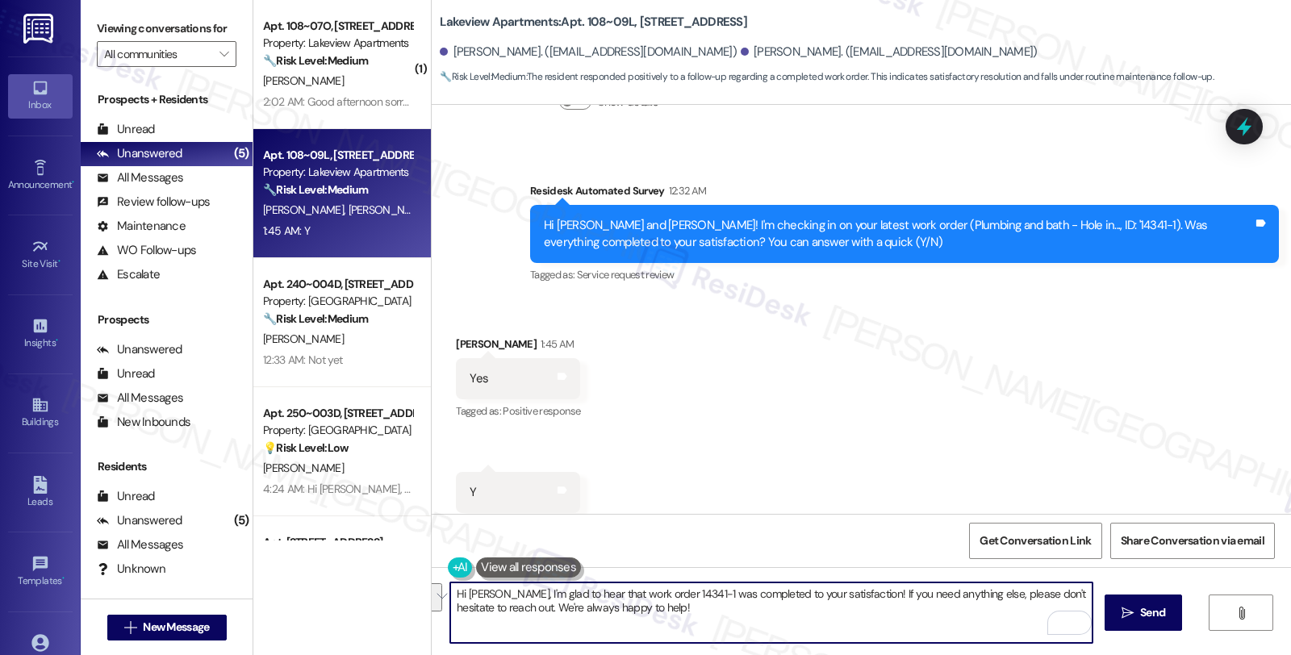
click at [884, 622] on textarea "Hi [PERSON_NAME], I'm glad to hear that work order 14341-1 was completed to you…" at bounding box center [771, 612] width 642 height 61
paste textarea "We strive to make your experience here as smooth as possible, and your positive…"
type textarea "Hi [PERSON_NAME], I'm glad to hear that work order 14341-1 was completed to you…"
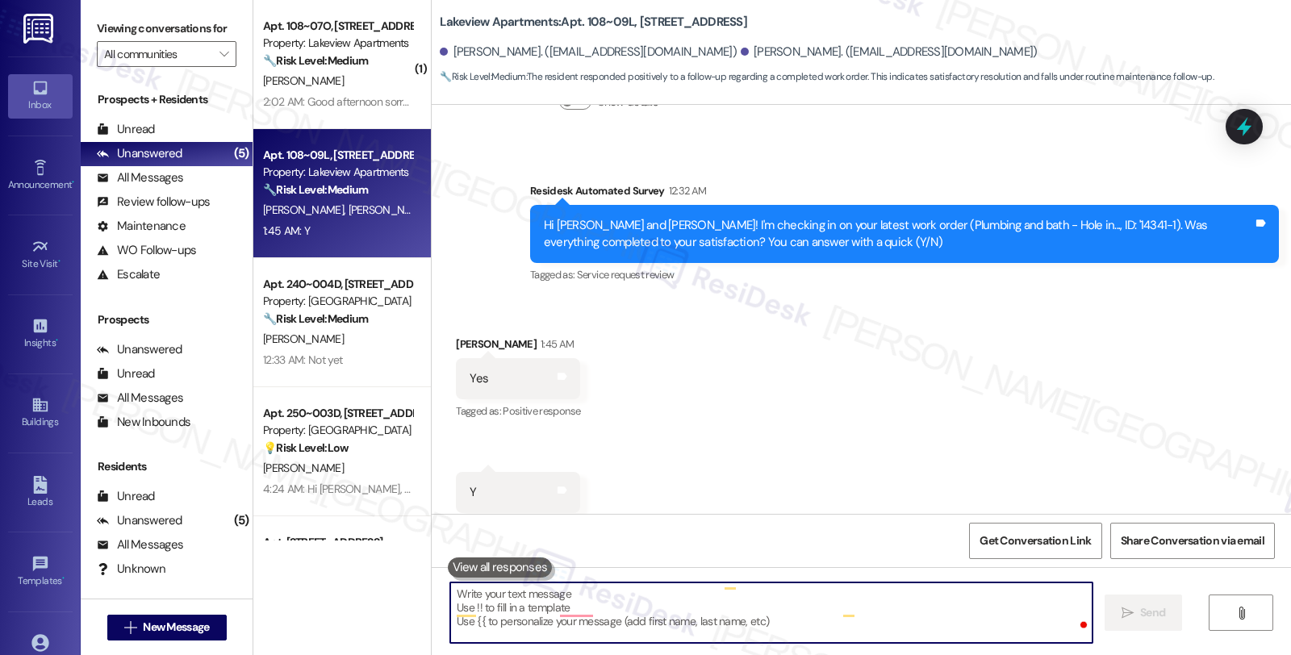
scroll to position [0, 0]
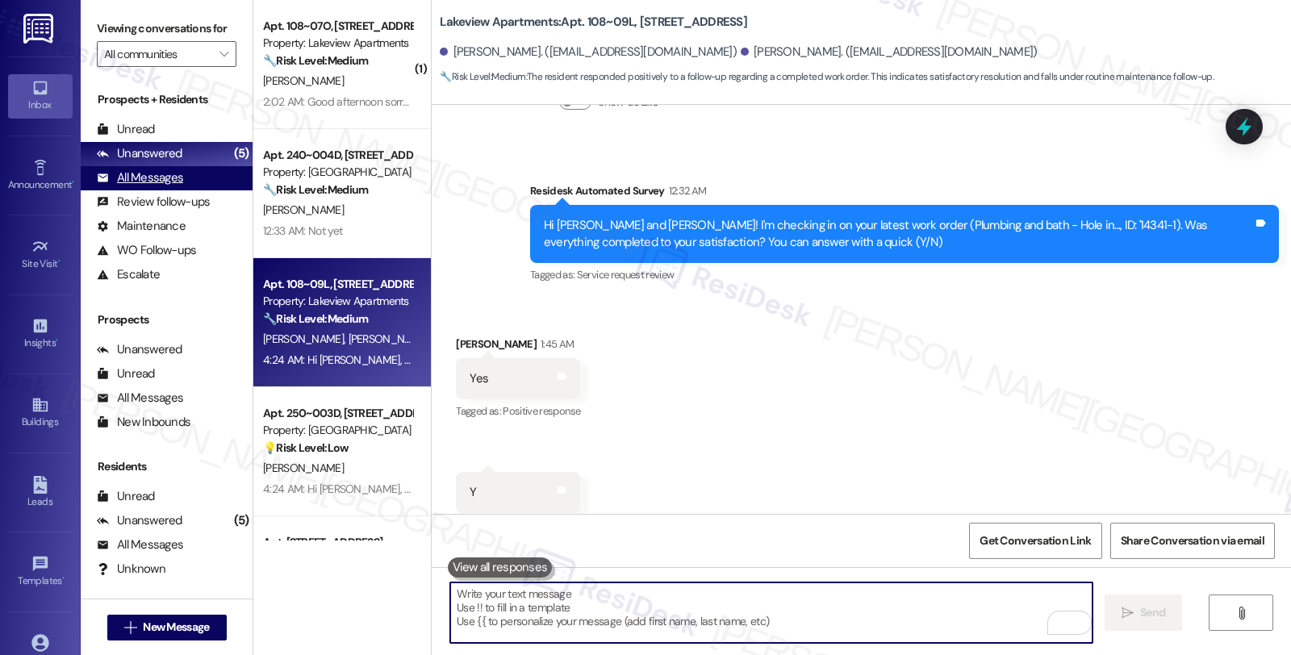
click at [182, 188] on div "All Messages (undefined)" at bounding box center [167, 178] width 172 height 24
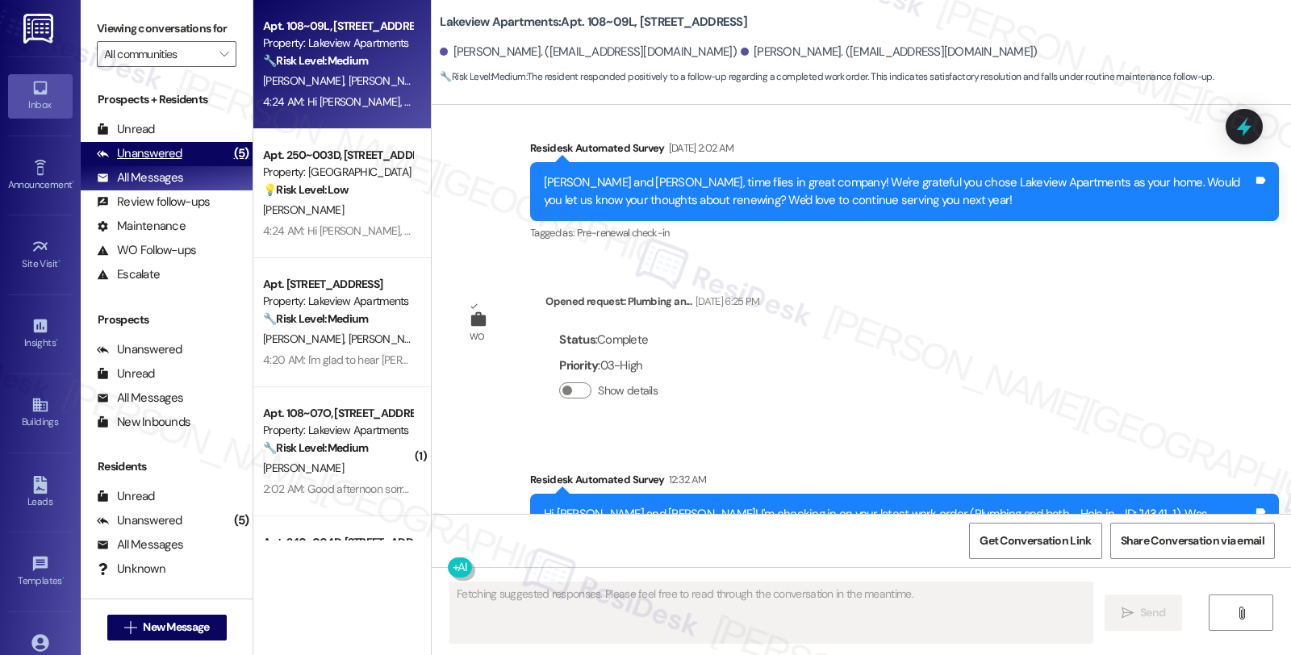
scroll to position [1699, 0]
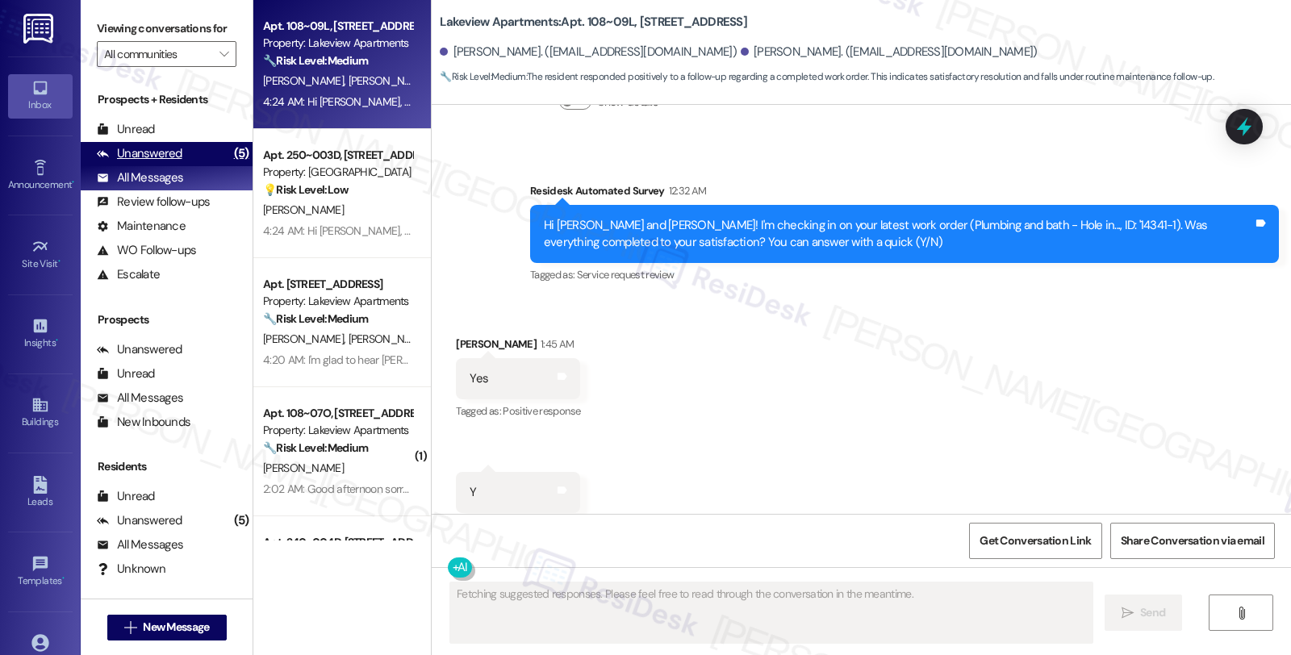
click at [190, 166] on div "Unanswered (5)" at bounding box center [167, 154] width 172 height 24
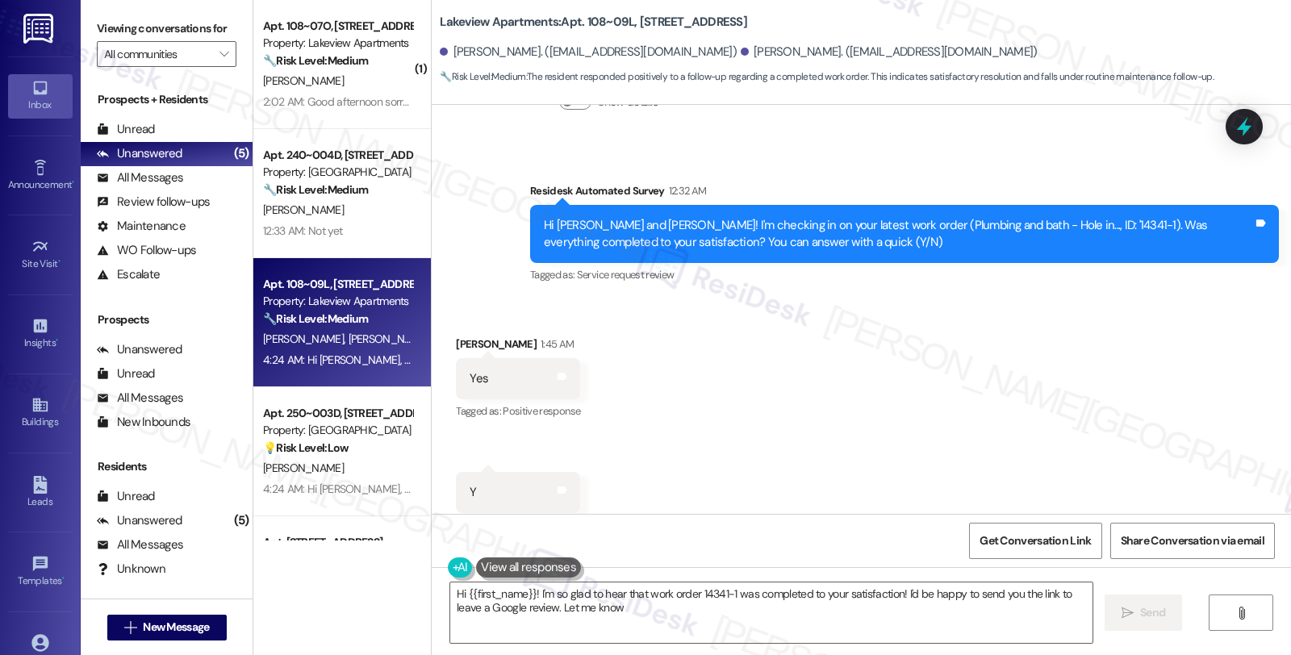
type textarea "Hi {{first_name}}! I'm so glad to hear that work order 14341-1 was completed to…"
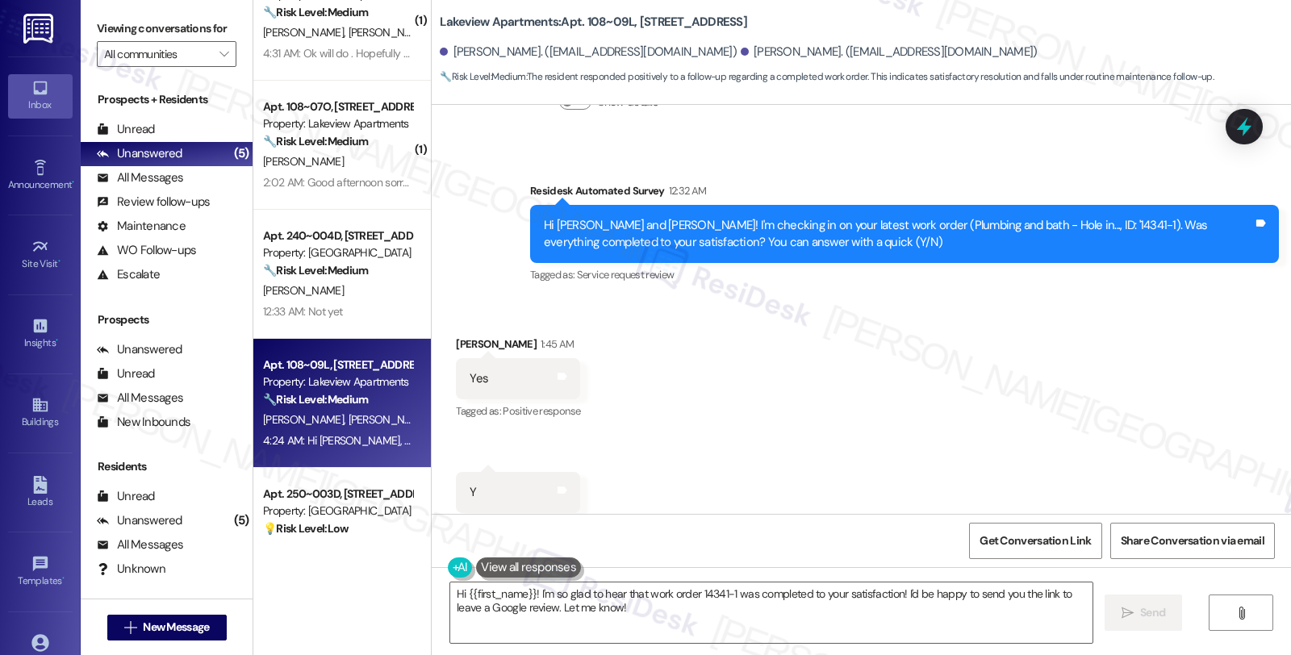
scroll to position [105, 0]
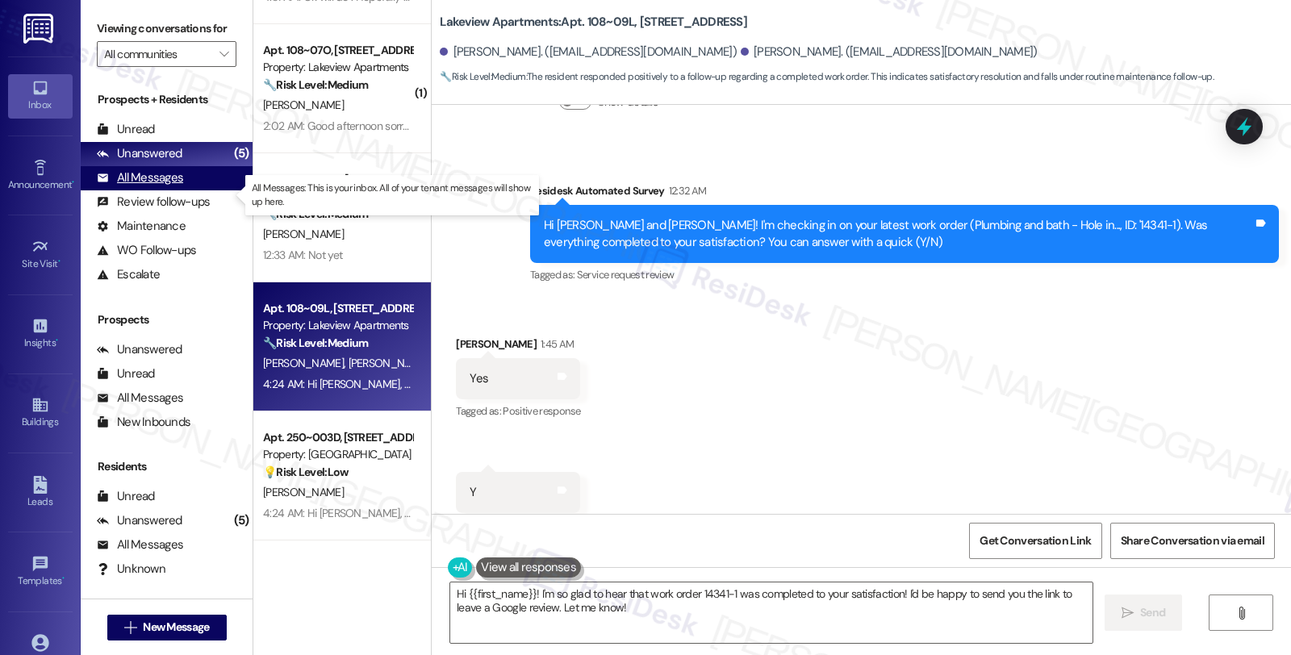
click at [151, 186] on div "All Messages" at bounding box center [140, 177] width 86 height 17
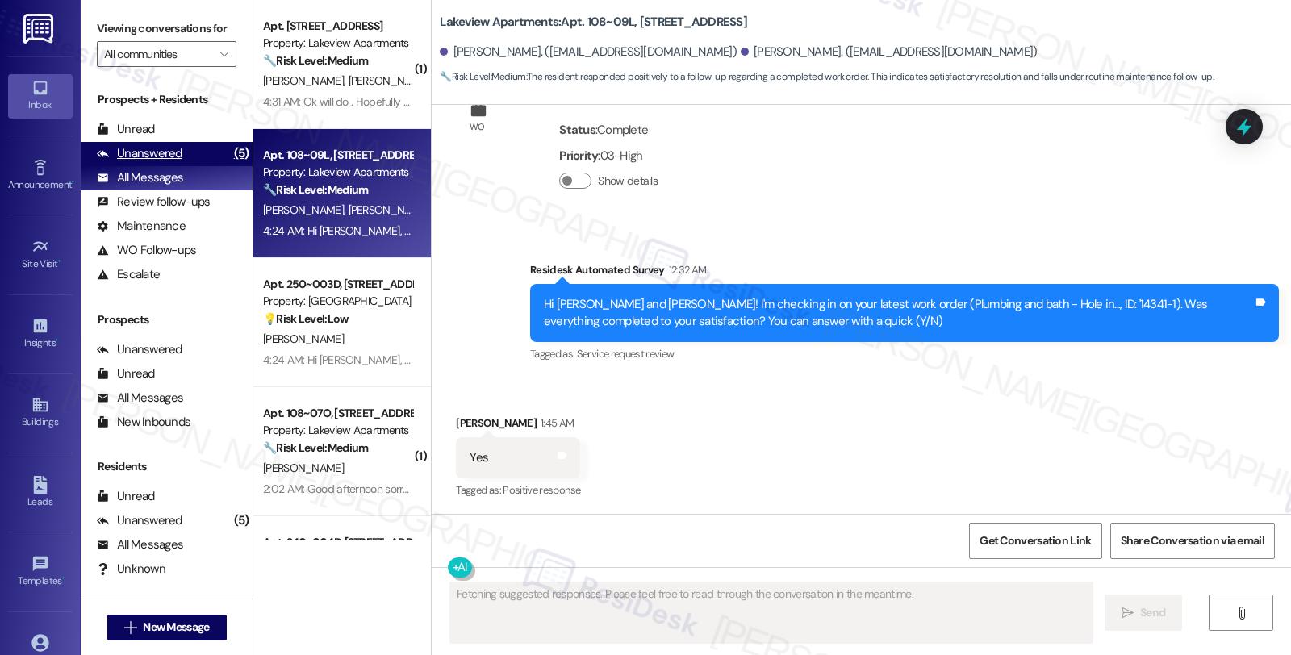
click at [160, 162] on div "Unanswered" at bounding box center [140, 153] width 86 height 17
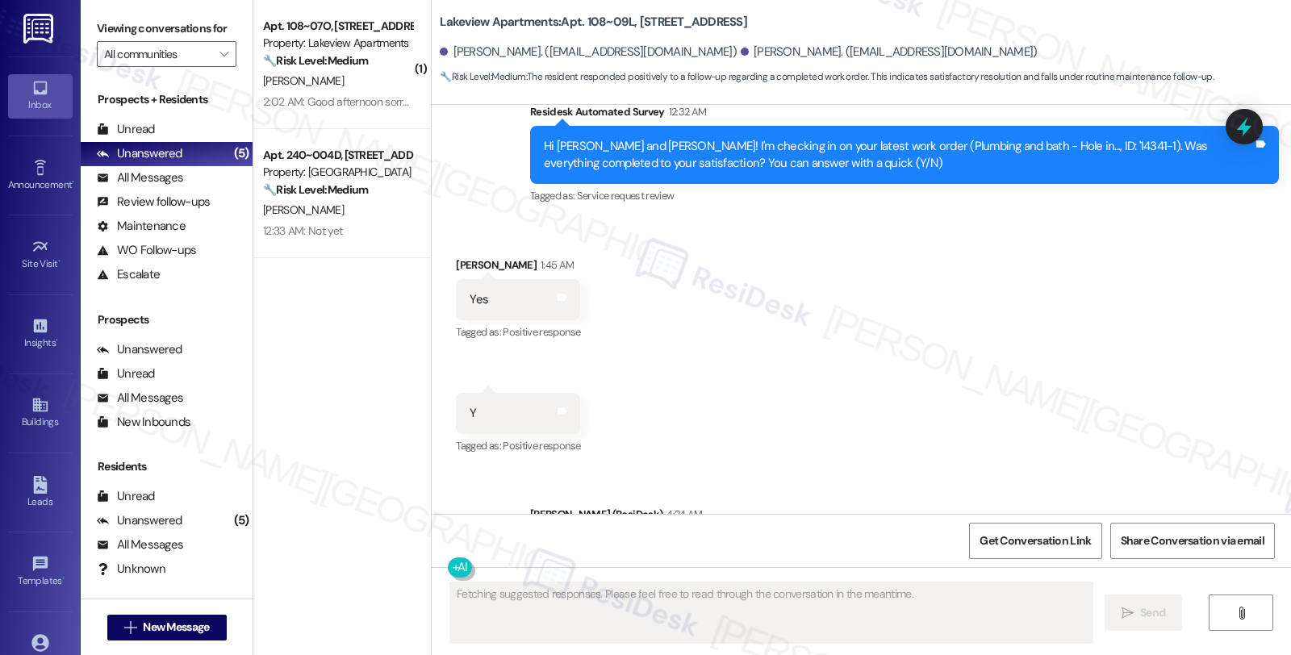
scroll to position [1905, 0]
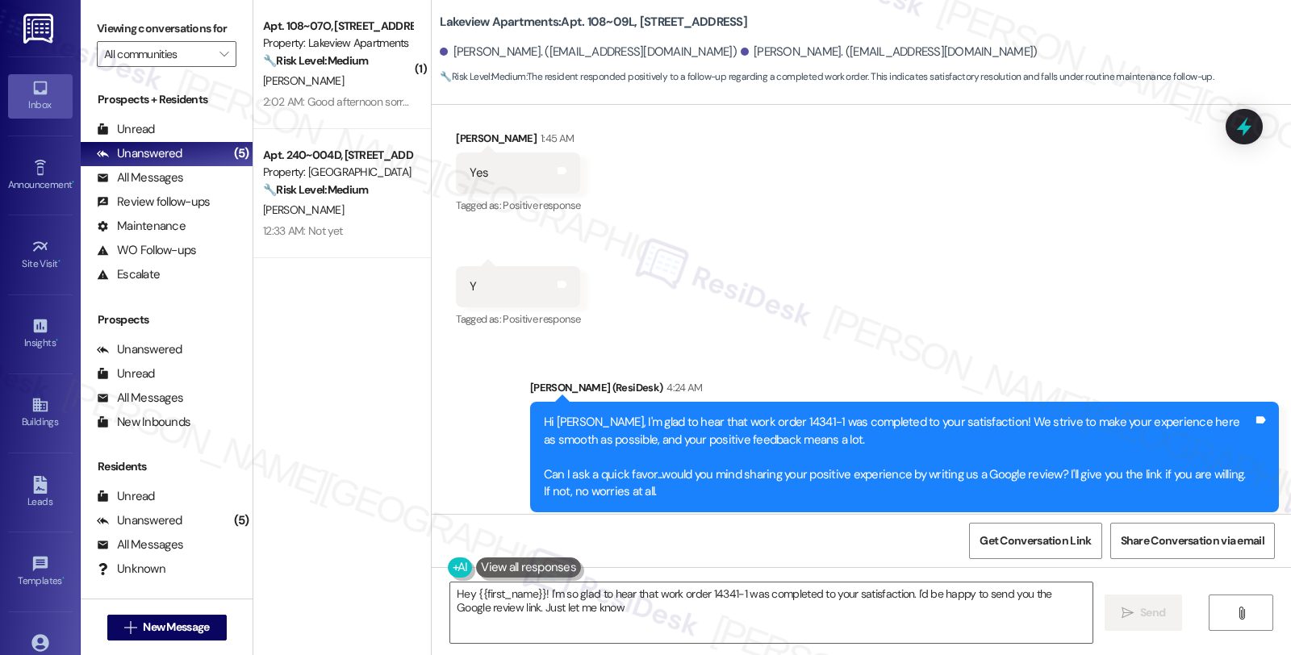
type textarea "Hey {{first_name}}! I'm so glad to hear that work order 14341-1 was completed t…"
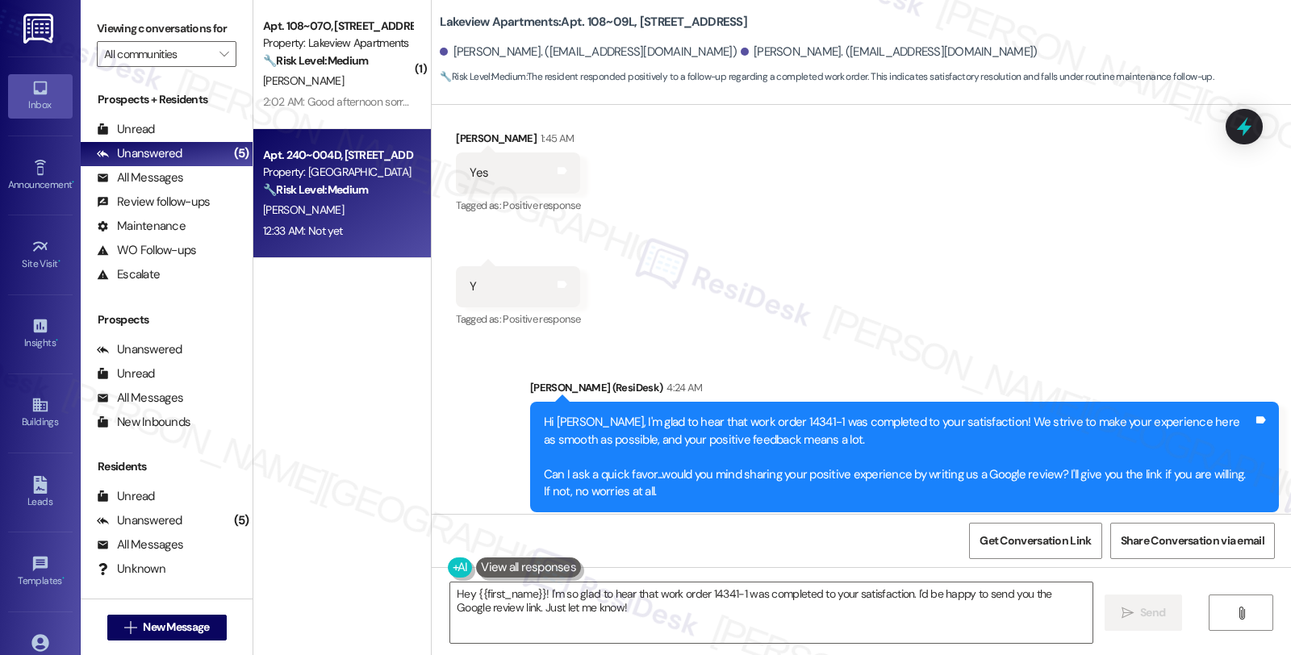
click at [347, 168] on div "Property: [GEOGRAPHIC_DATA]" at bounding box center [337, 172] width 149 height 17
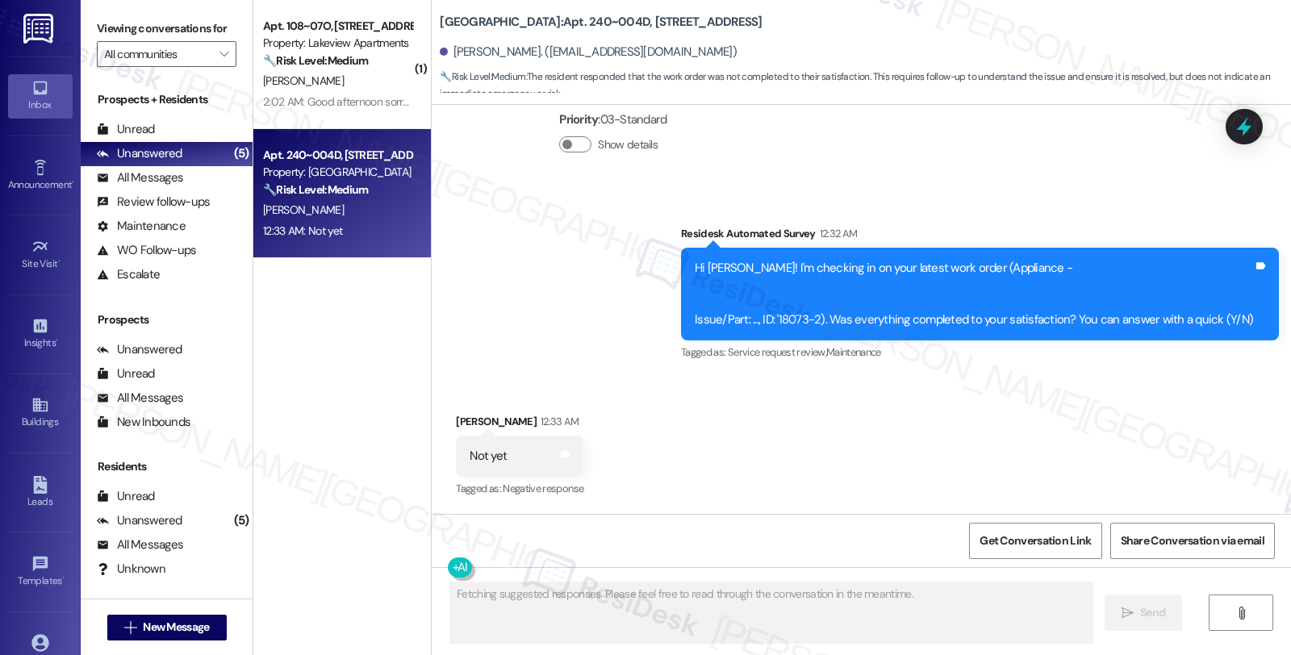
scroll to position [1672, 0]
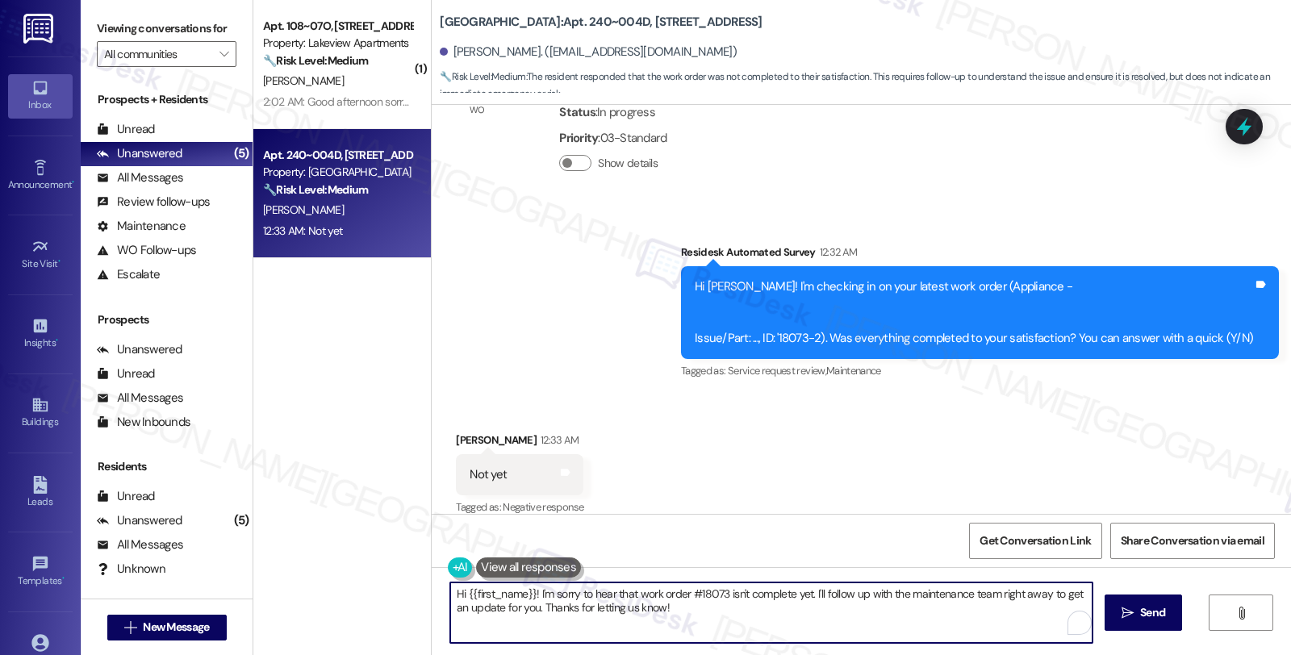
drag, startPoint x: 808, startPoint y: 590, endPoint x: 836, endPoint y: 621, distance: 42.3
click at [836, 621] on textarea "Hi {{first_name}}! I'm sorry to hear that work order #18073 isn't complete yet.…" at bounding box center [771, 612] width 642 height 61
type textarea "Hi {{first_name}}! I'm sorry to hear that work order #18073 isn't complete yet.…"
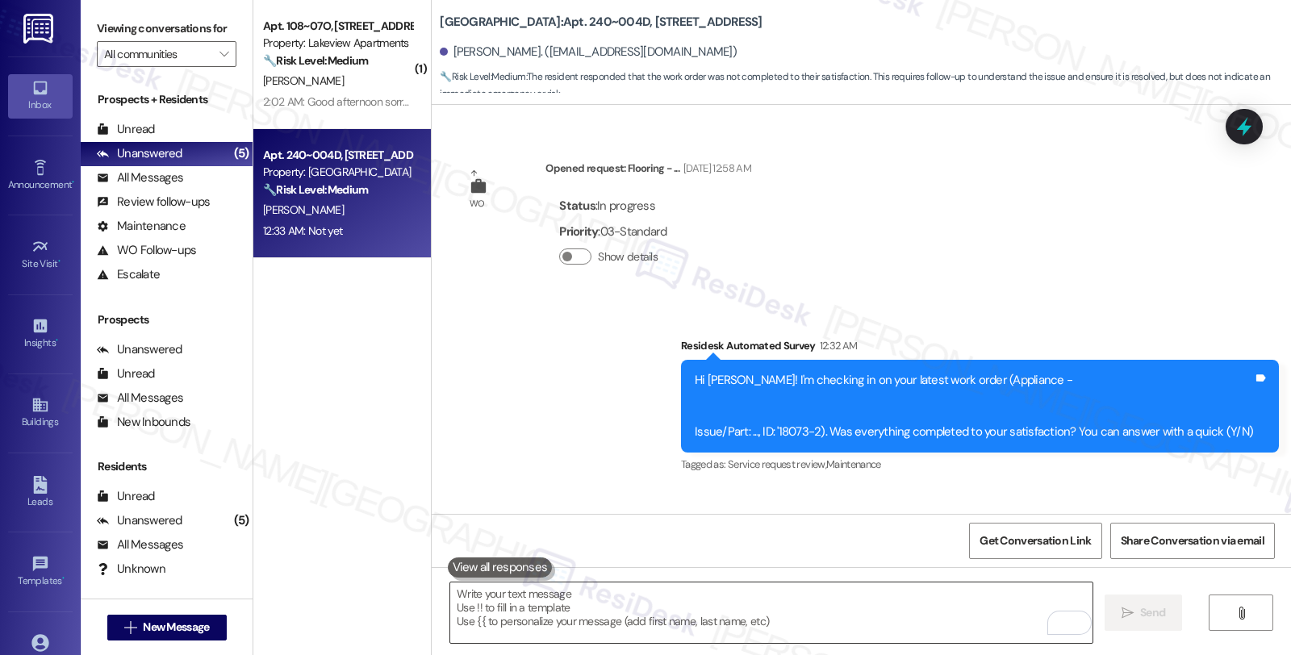
scroll to position [1535, 0]
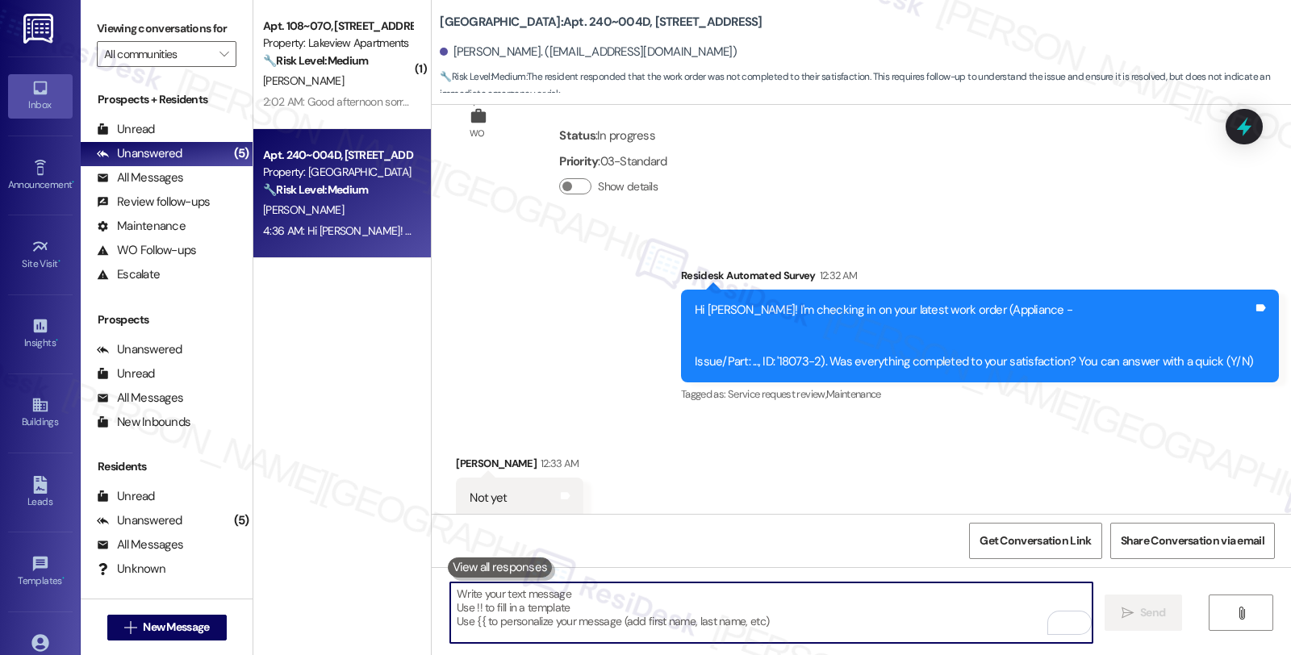
scroll to position [1784, 0]
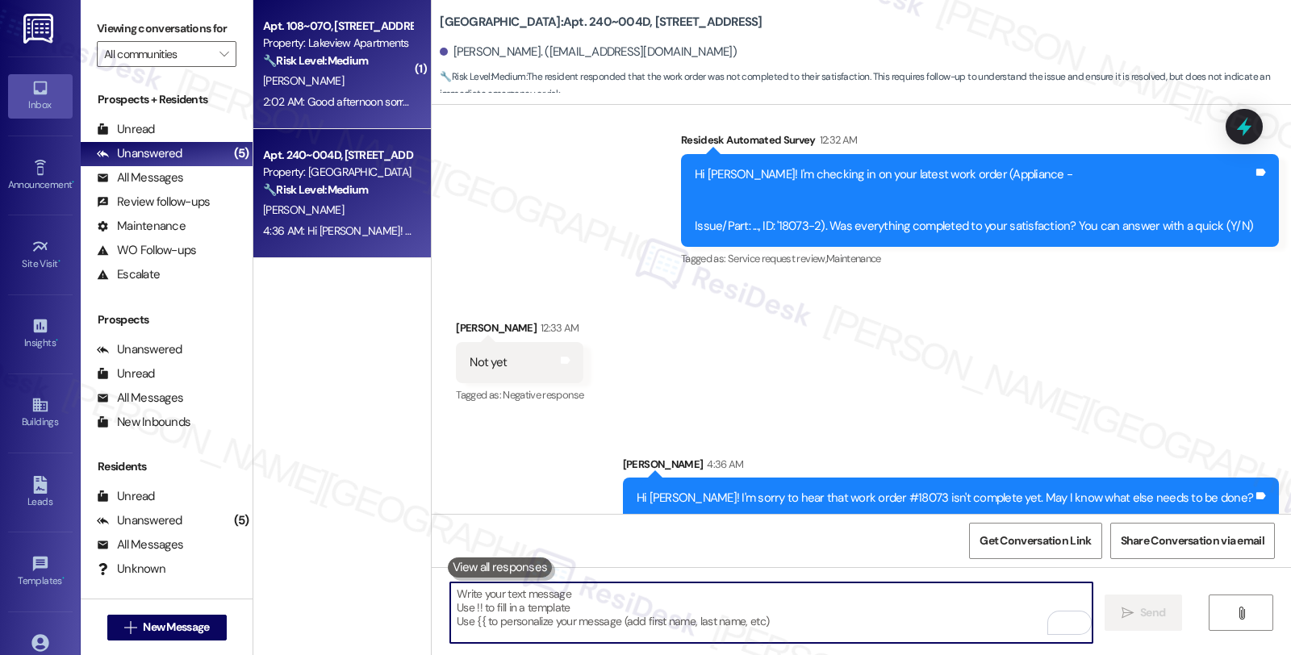
click at [336, 74] on div "[PERSON_NAME]" at bounding box center [337, 81] width 152 height 20
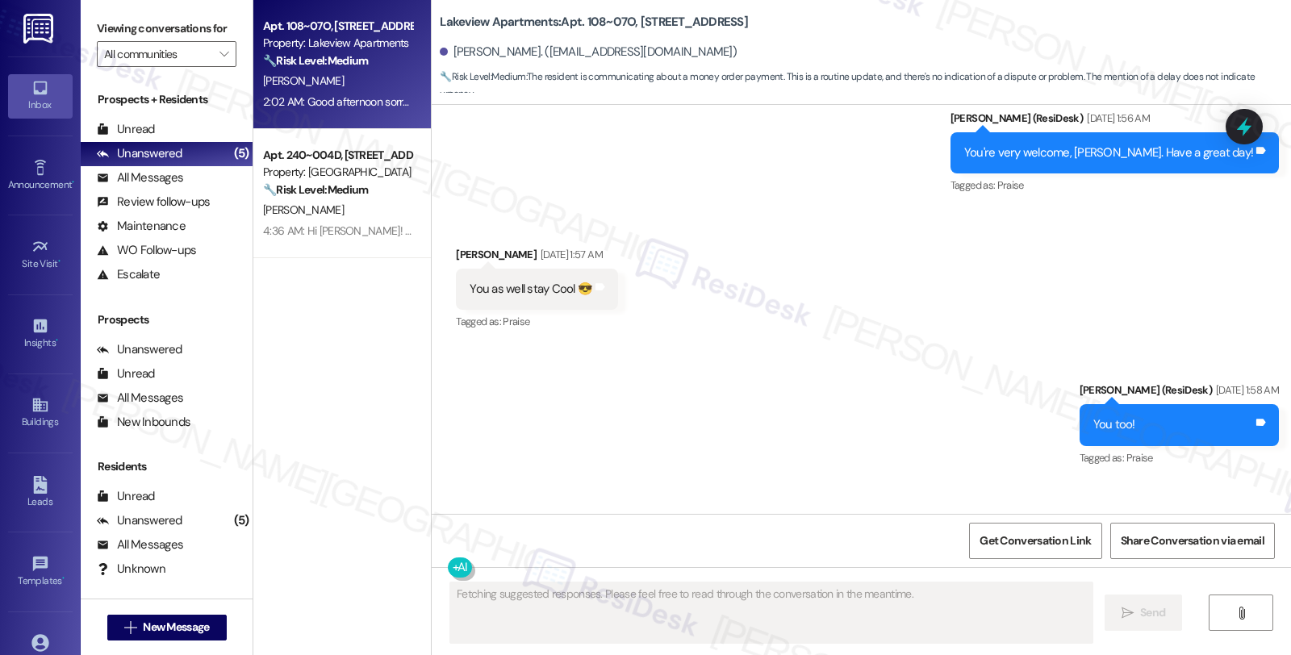
scroll to position [2719, 0]
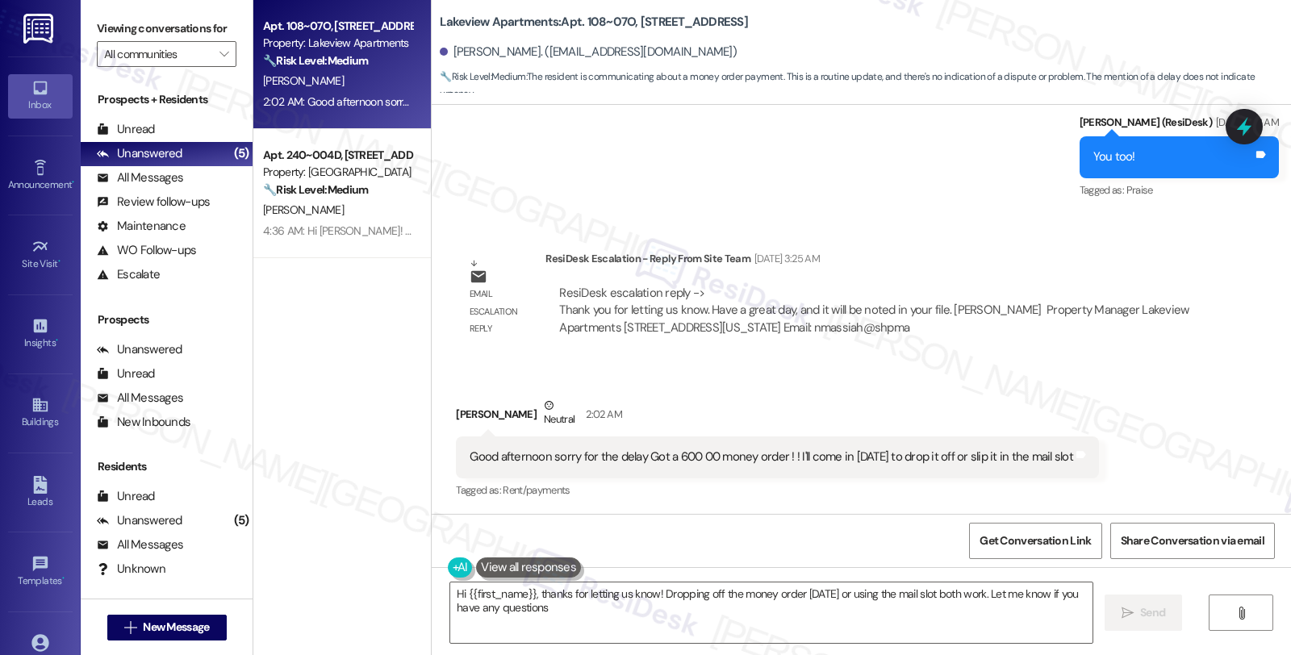
type textarea "Hi {{first_name}}, thanks for letting us know! Dropping off the money order tom…"
